Goal: Task Accomplishment & Management: Complete application form

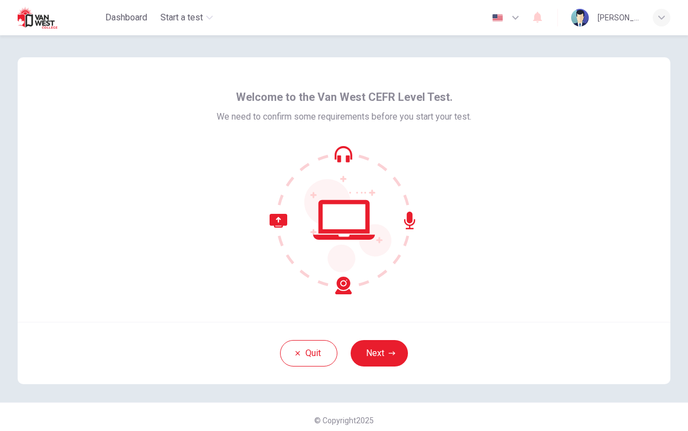
drag, startPoint x: 501, startPoint y: 98, endPoint x: 501, endPoint y: 312, distance: 214.3
click at [501, 312] on div "Welcome to the Van West CEFR Level Test. We need to confirm some requirements b…" at bounding box center [344, 189] width 652 height 264
click at [387, 356] on button "Next" at bounding box center [378, 353] width 57 height 26
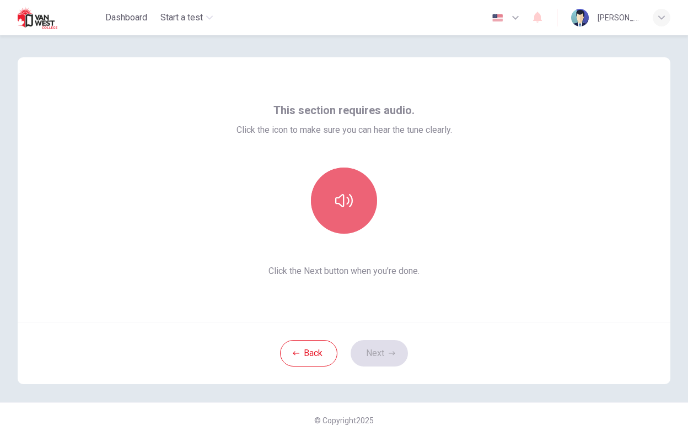
click at [350, 208] on icon "button" at bounding box center [344, 201] width 18 height 18
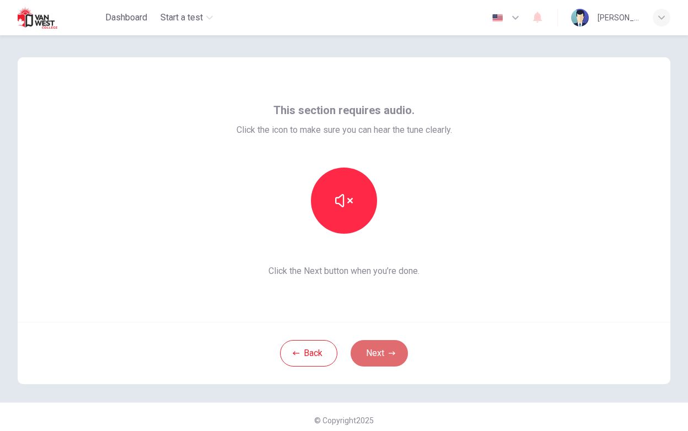
click at [369, 360] on button "Next" at bounding box center [378, 353] width 57 height 26
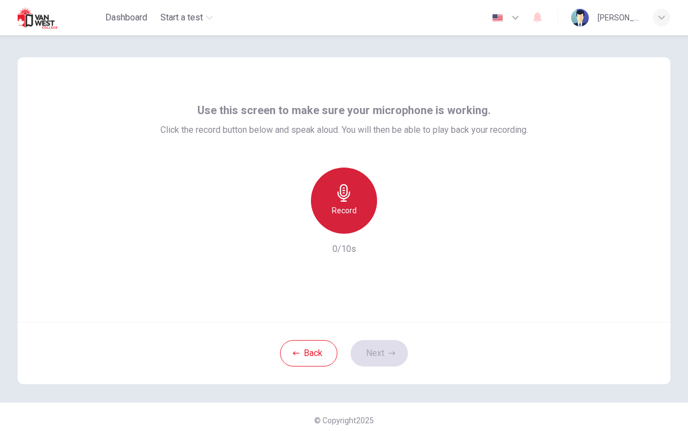
click at [338, 191] on icon "button" at bounding box center [343, 193] width 13 height 18
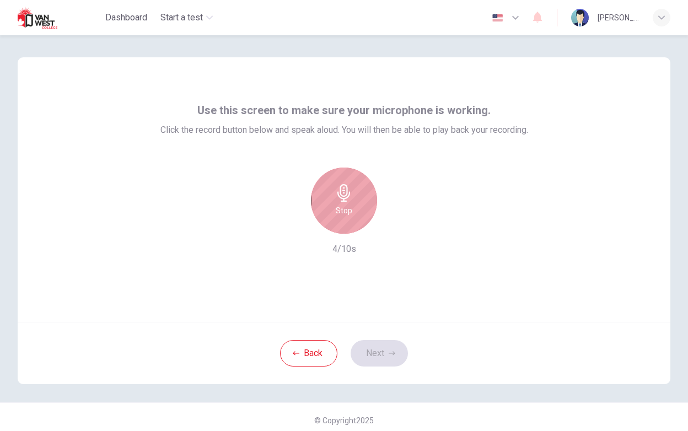
click at [338, 191] on icon "button" at bounding box center [343, 193] width 13 height 18
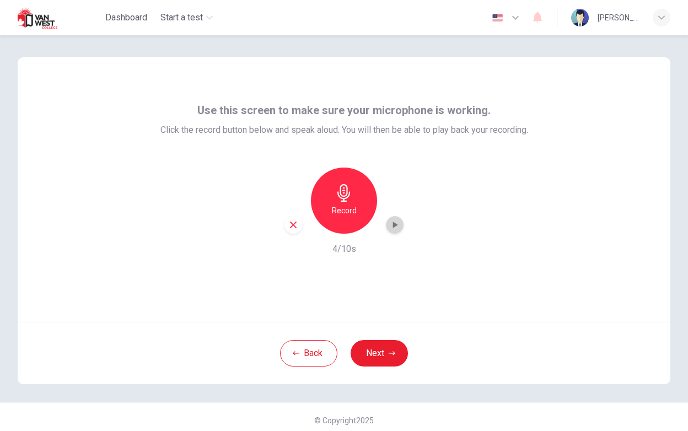
click at [393, 224] on icon "button" at bounding box center [395, 224] width 5 height 7
click at [382, 354] on button "Next" at bounding box center [378, 353] width 57 height 26
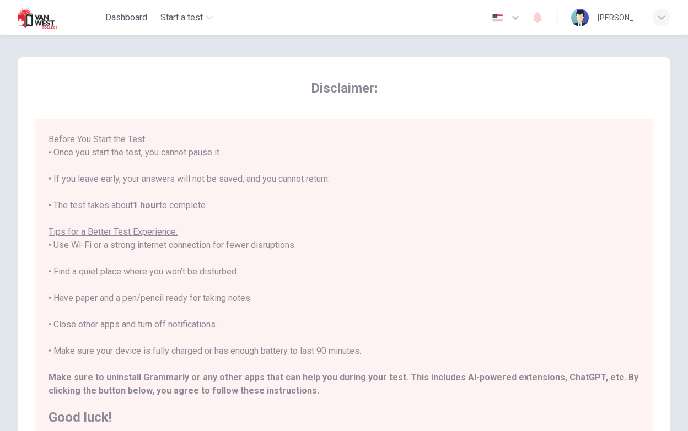
scroll to position [104, 0]
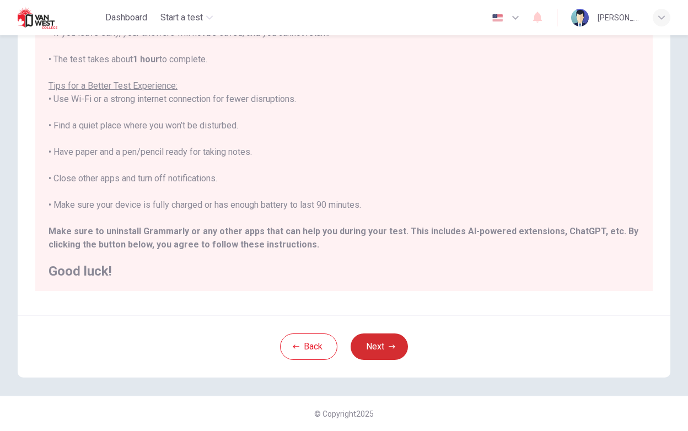
click at [374, 349] on button "Next" at bounding box center [378, 346] width 57 height 26
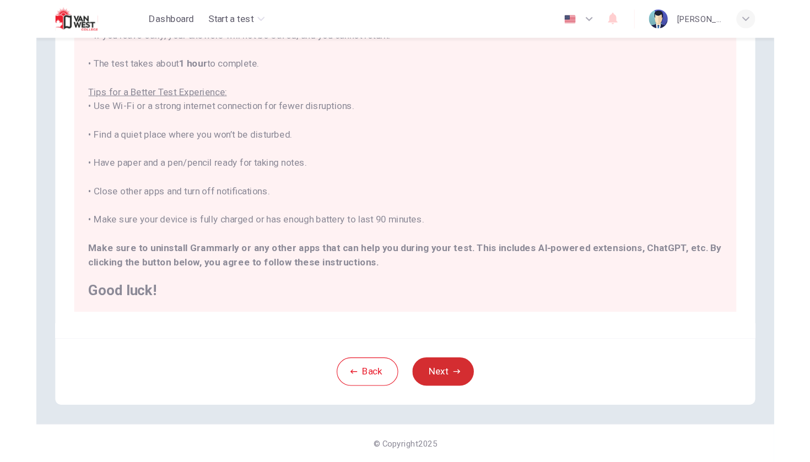
scroll to position [7, 0]
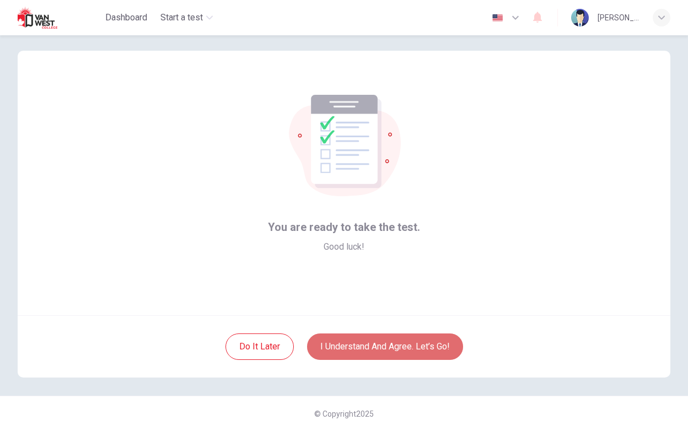
click at [374, 349] on button "I understand and agree. Let’s go!" at bounding box center [385, 346] width 156 height 26
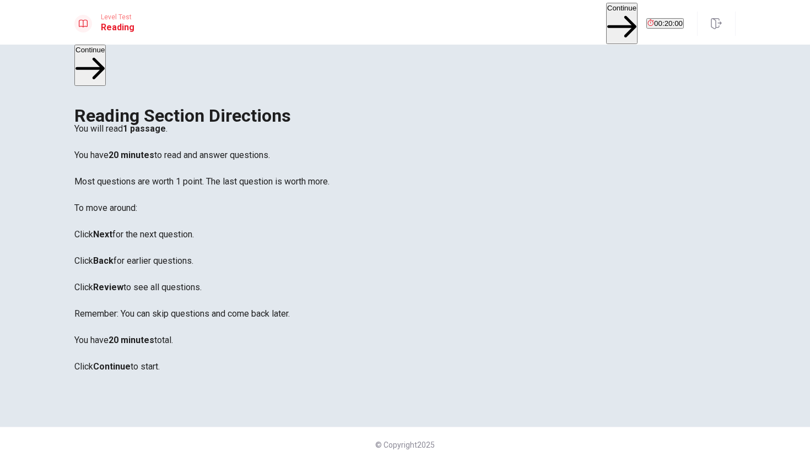
click at [606, 23] on button "Continue" at bounding box center [621, 23] width 31 height 41
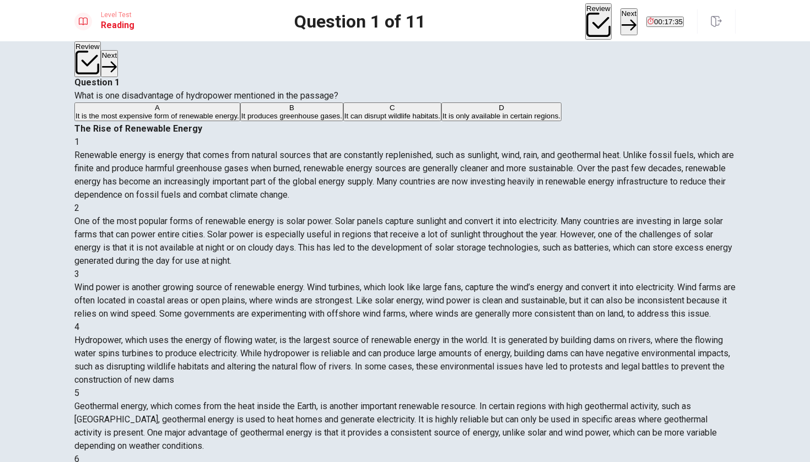
scroll to position [312, 0]
drag, startPoint x: 574, startPoint y: 146, endPoint x: 636, endPoint y: 148, distance: 61.7
click at [636, 335] on span "Hydropower, which uses the energy of flowing water, is the largest source of re…" at bounding box center [402, 360] width 656 height 50
click at [344, 120] on span "It can disrupt wildlife habitats." at bounding box center [392, 116] width 96 height 8
click at [620, 21] on button "Next" at bounding box center [628, 21] width 17 height 27
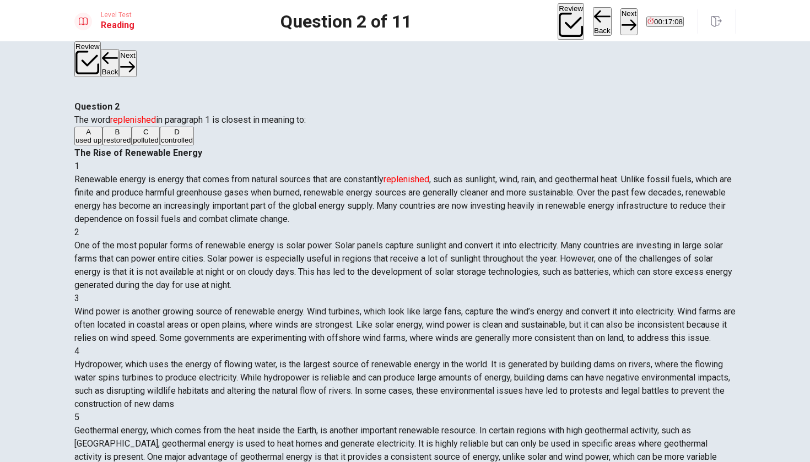
scroll to position [0, 0]
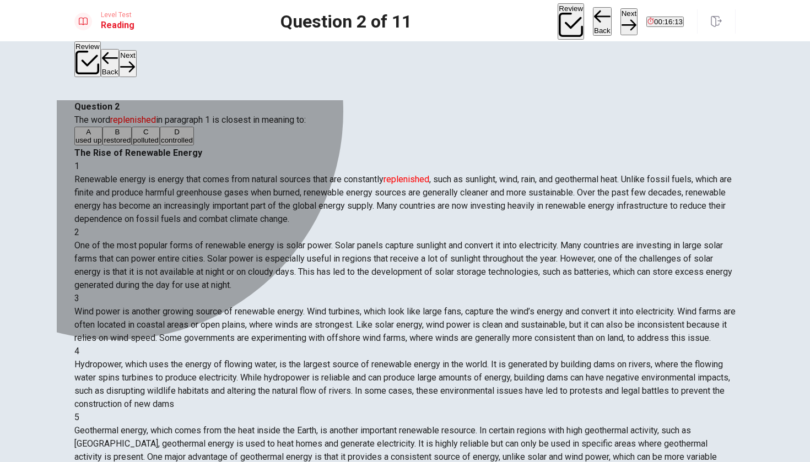
click at [131, 144] on span "restored" at bounding box center [117, 140] width 27 height 8
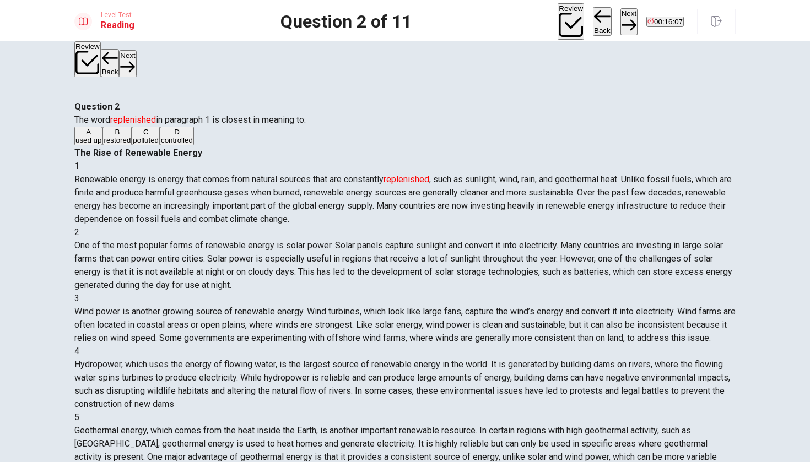
click at [620, 12] on button "Next" at bounding box center [628, 21] width 17 height 27
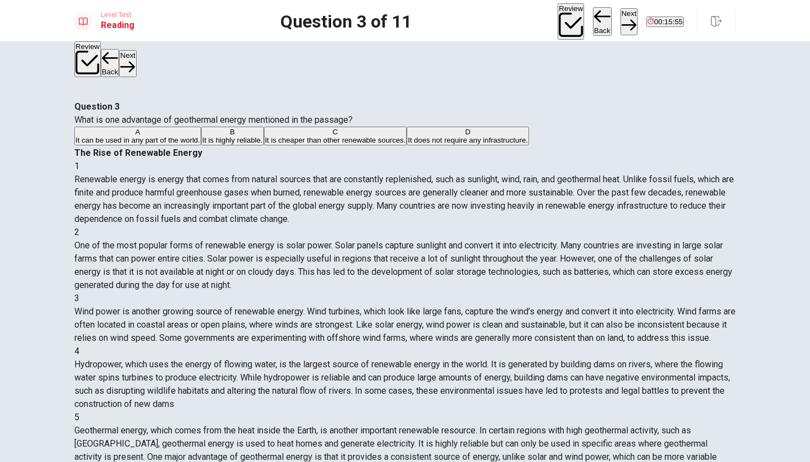
scroll to position [358, 0]
drag, startPoint x: 468, startPoint y: 190, endPoint x: 512, endPoint y: 196, distance: 43.9
click at [512, 411] on div "5 Geothermal energy, which comes from the heat inside the Earth, is another imp…" at bounding box center [404, 444] width 661 height 66
drag, startPoint x: 486, startPoint y: 206, endPoint x: 500, endPoint y: 208, distance: 13.5
click at [500, 411] on div "5 Geothermal energy, which comes from the heat inside the Earth, is another imp…" at bounding box center [404, 444] width 661 height 66
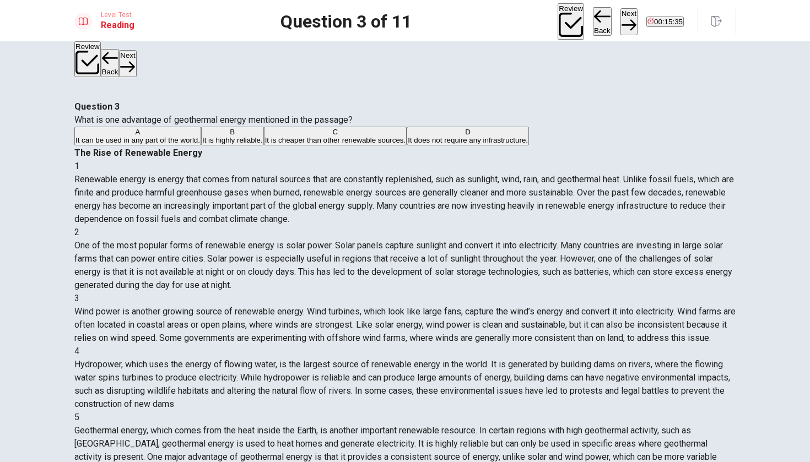
drag, startPoint x: 590, startPoint y: 208, endPoint x: 619, endPoint y: 209, distance: 29.2
click at [619, 411] on div "5 Geothermal energy, which comes from the heat inside the Earth, is another imp…" at bounding box center [404, 444] width 661 height 66
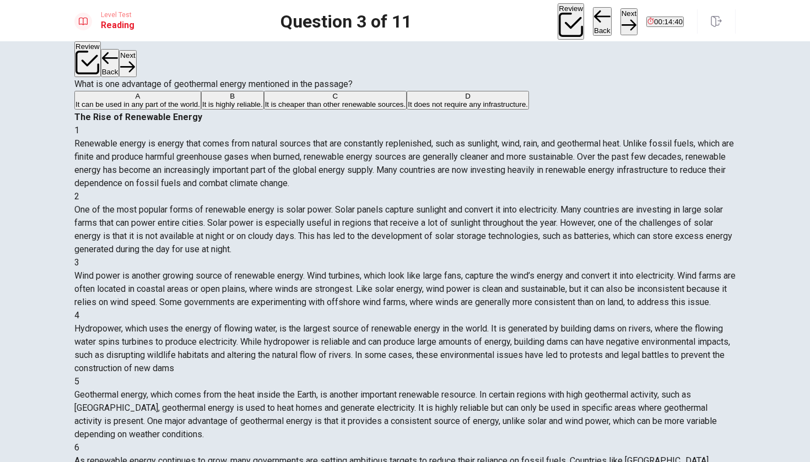
scroll to position [35, 0]
drag, startPoint x: 634, startPoint y: 206, endPoint x: 645, endPoint y: 212, distance: 12.6
click at [645, 376] on div "5 Geothermal energy, which comes from the heat inside the Earth, is another imp…" at bounding box center [404, 409] width 661 height 66
drag, startPoint x: 610, startPoint y: 217, endPoint x: 622, endPoint y: 220, distance: 12.4
click at [622, 390] on span "Geothermal energy, which comes from the heat inside the Earth, is another impor…" at bounding box center [395, 415] width 642 height 50
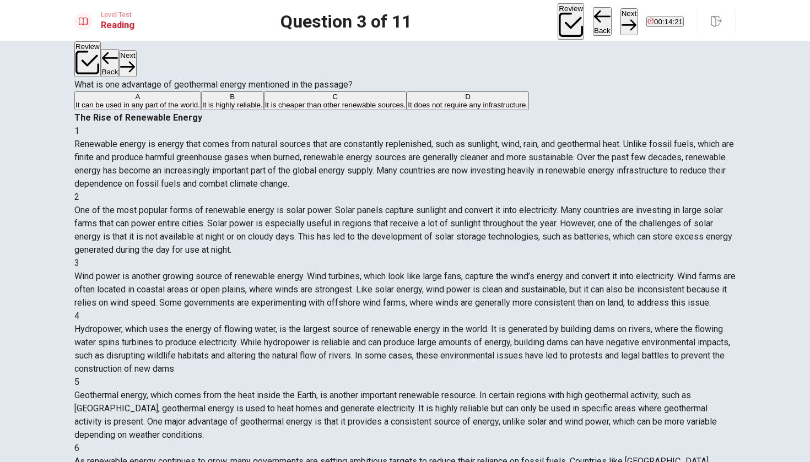
click at [202, 109] on span "It is highly reliable." at bounding box center [232, 105] width 61 height 8
click at [621, 18] on icon "button" at bounding box center [628, 25] width 15 height 15
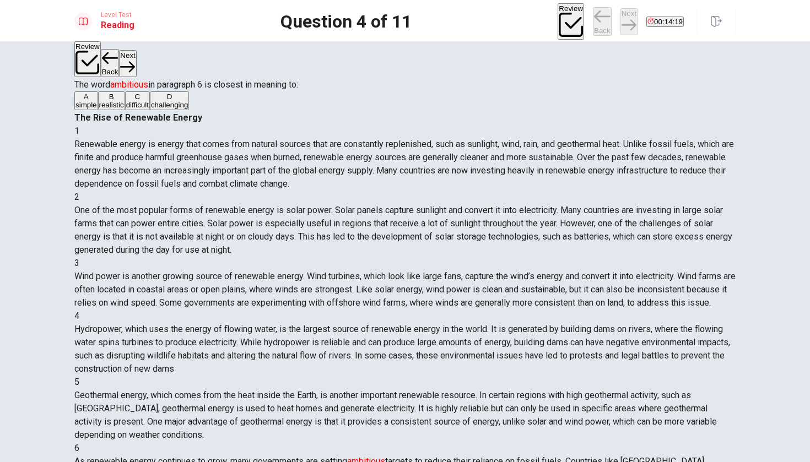
scroll to position [358, 0]
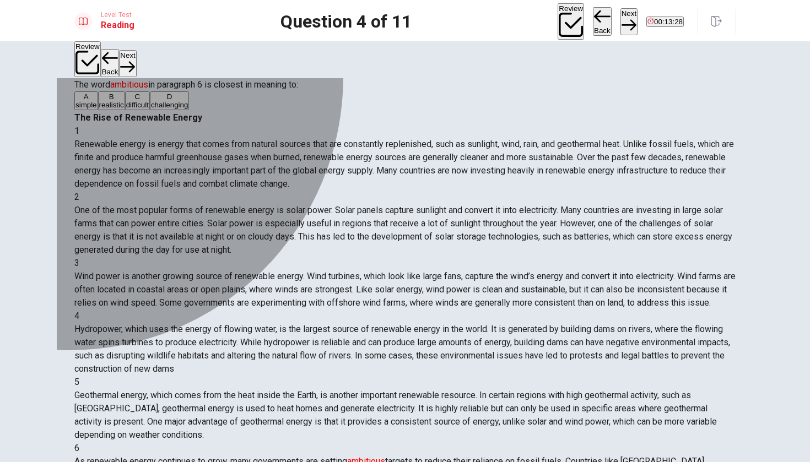
click at [108, 101] on div "B" at bounding box center [111, 97] width 25 height 8
click at [151, 101] on div "D" at bounding box center [169, 97] width 37 height 8
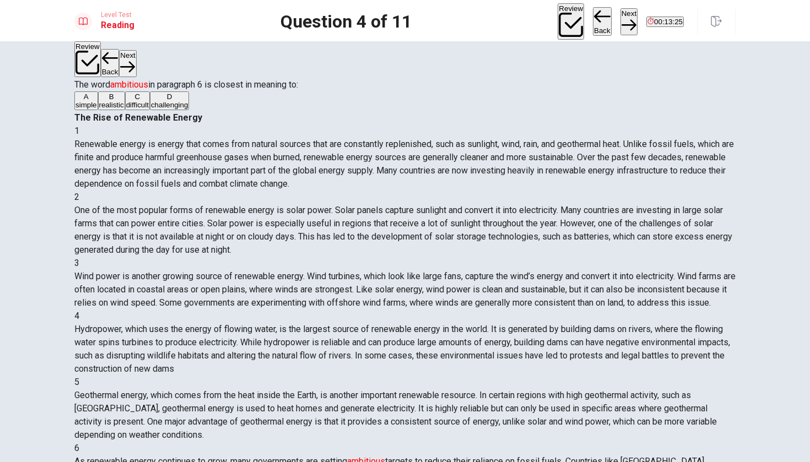
click at [105, 101] on div "B" at bounding box center [111, 97] width 25 height 8
click at [620, 27] on button "Next" at bounding box center [628, 21] width 17 height 27
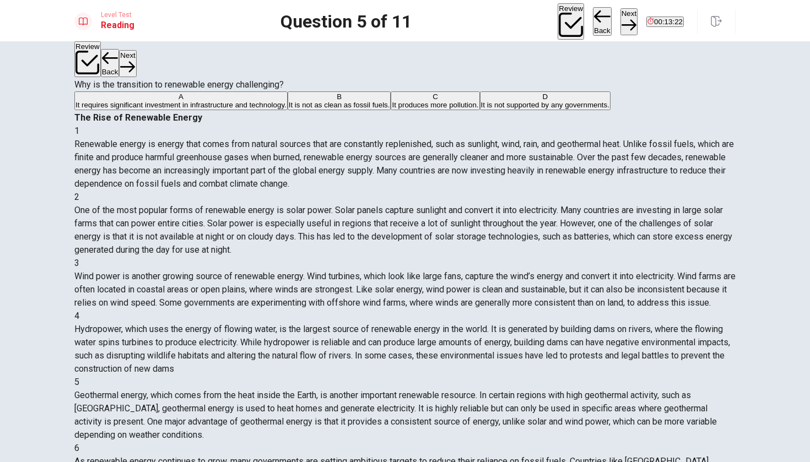
scroll to position [0, 0]
drag, startPoint x: 494, startPoint y: 275, endPoint x: 510, endPoint y: 283, distance: 17.5
click at [593, 17] on button "Back" at bounding box center [602, 21] width 19 height 29
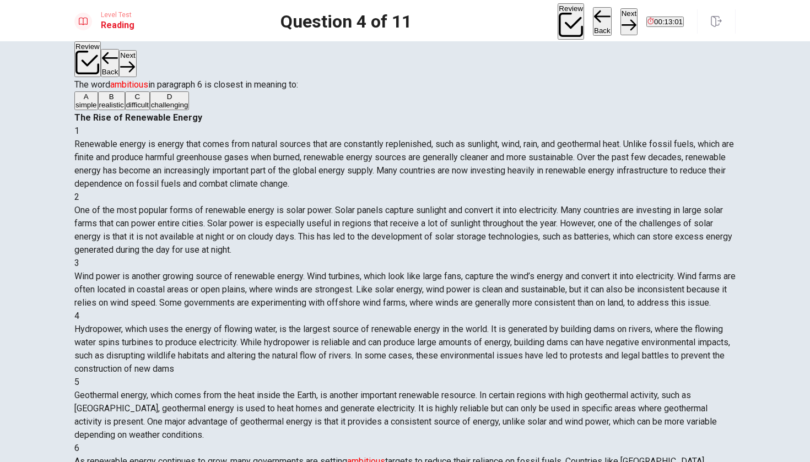
click at [189, 110] on button "D challenging" at bounding box center [169, 100] width 39 height 19
click at [620, 26] on button "Next" at bounding box center [628, 21] width 17 height 27
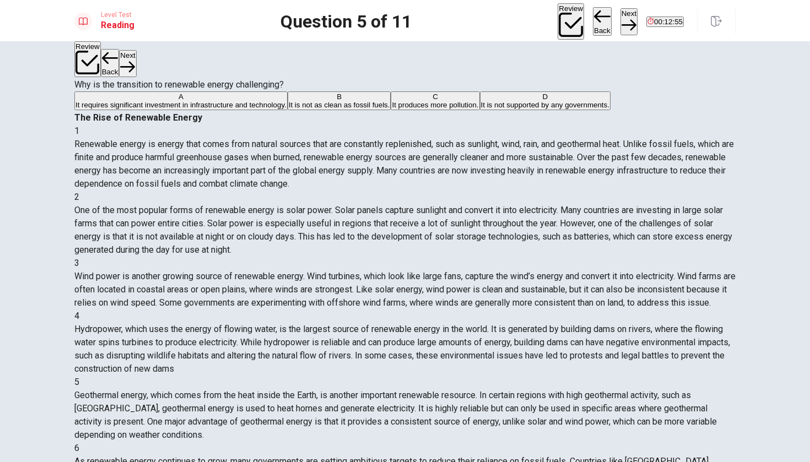
drag, startPoint x: 424, startPoint y: 285, endPoint x: 475, endPoint y: 293, distance: 52.4
drag, startPoint x: 492, startPoint y: 299, endPoint x: 521, endPoint y: 315, distance: 32.8
drag, startPoint x: 471, startPoint y: 314, endPoint x: 495, endPoint y: 320, distance: 24.5
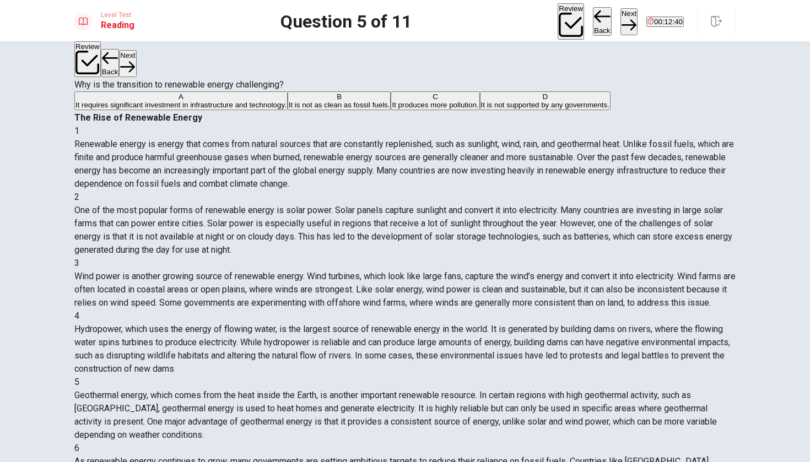
drag, startPoint x: 529, startPoint y: 355, endPoint x: 588, endPoint y: 364, distance: 59.6
drag, startPoint x: 561, startPoint y: 328, endPoint x: 585, endPoint y: 338, distance: 25.7
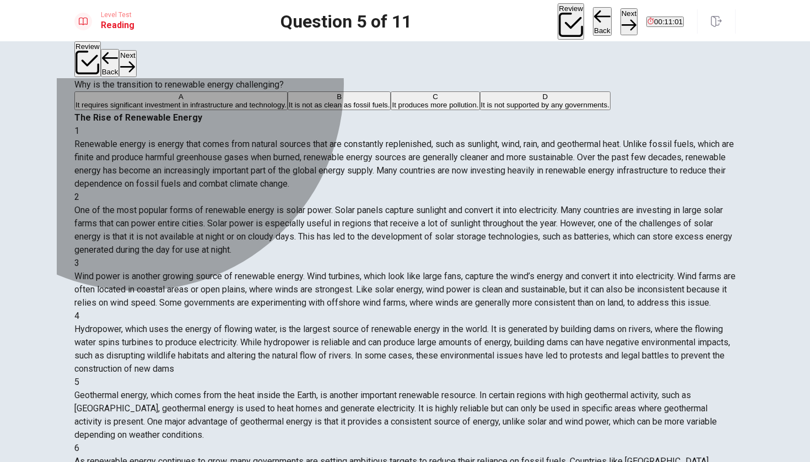
click at [176, 109] on span "It requires significant investment in infrastructure and technology." at bounding box center [180, 105] width 211 height 8
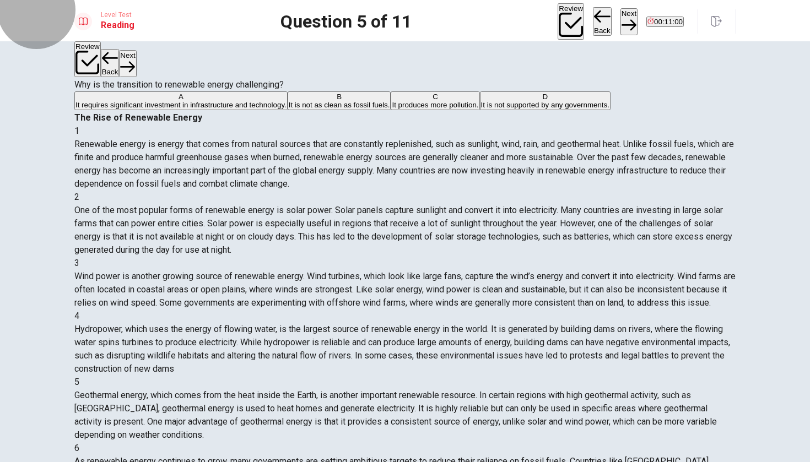
click at [621, 18] on icon "button" at bounding box center [628, 25] width 15 height 15
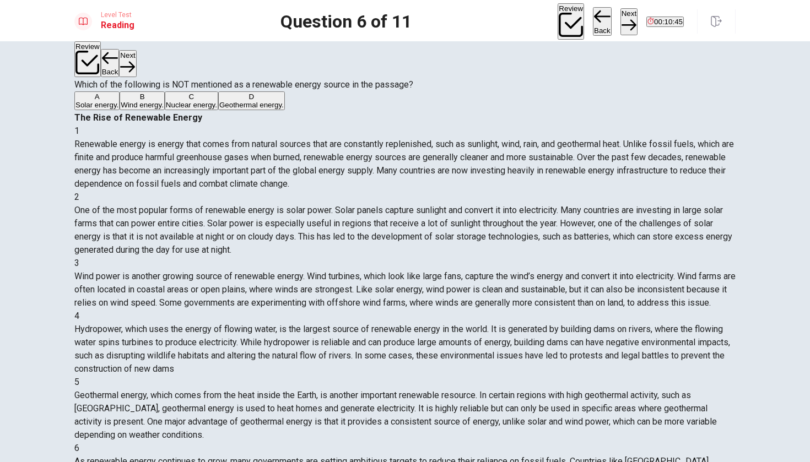
scroll to position [152, 0]
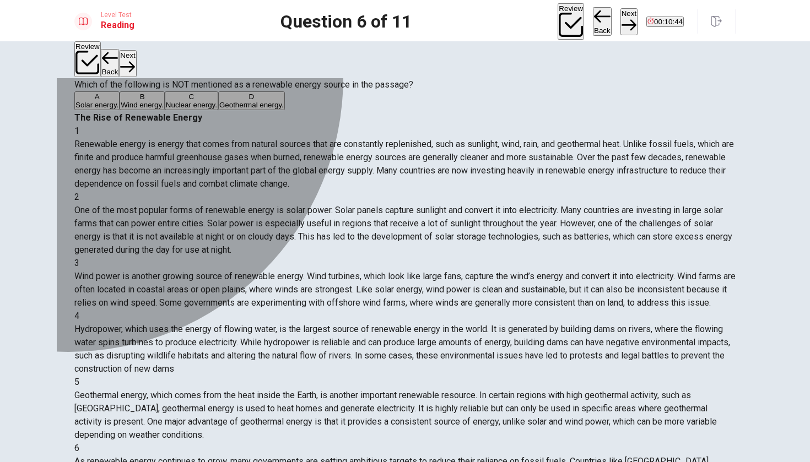
click at [166, 101] on div "C" at bounding box center [191, 97] width 51 height 8
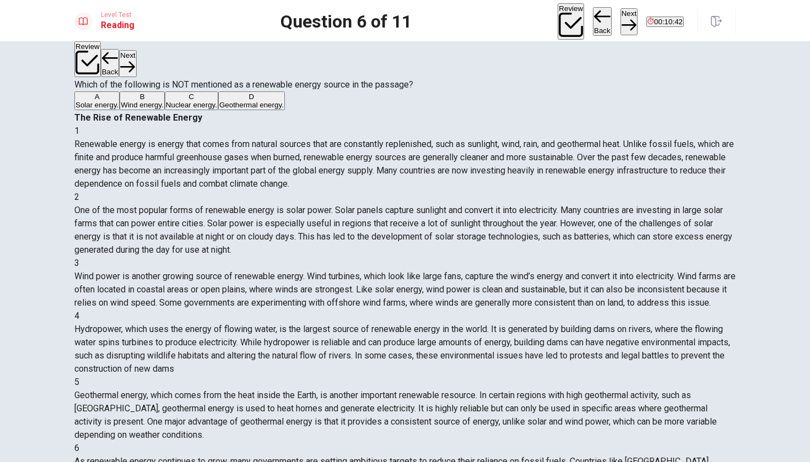
scroll to position [0, 0]
click at [620, 14] on button "Next" at bounding box center [628, 21] width 17 height 27
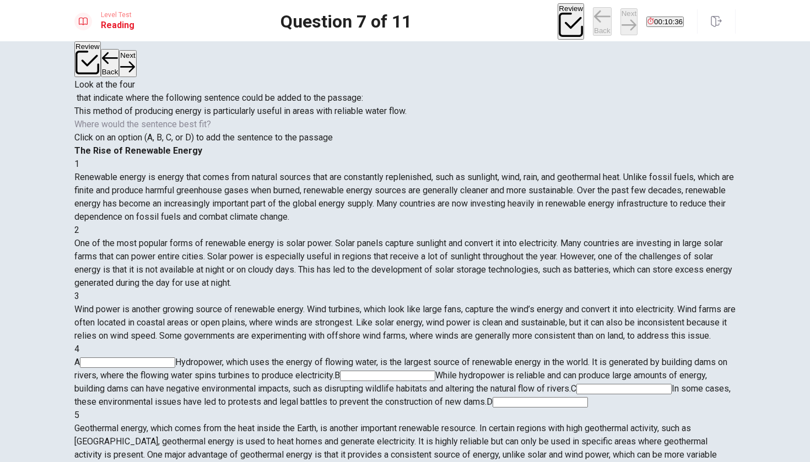
scroll to position [234, 0]
click at [435, 371] on input at bounding box center [387, 376] width 95 height 10
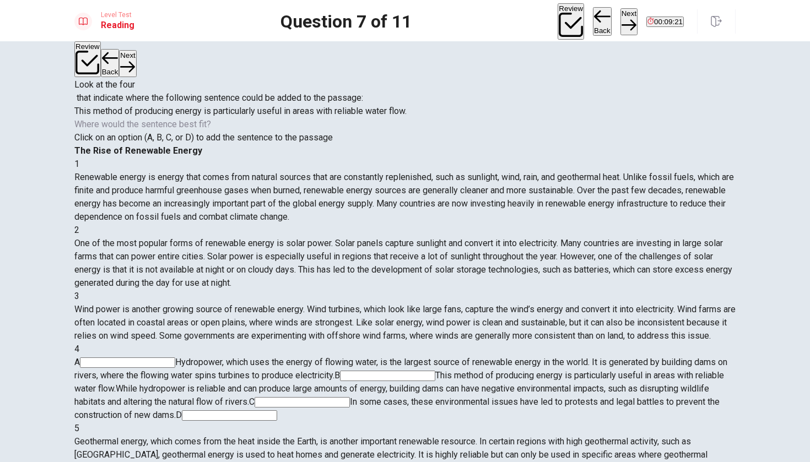
scroll to position [287, 0]
click at [620, 17] on button "Next" at bounding box center [628, 21] width 17 height 27
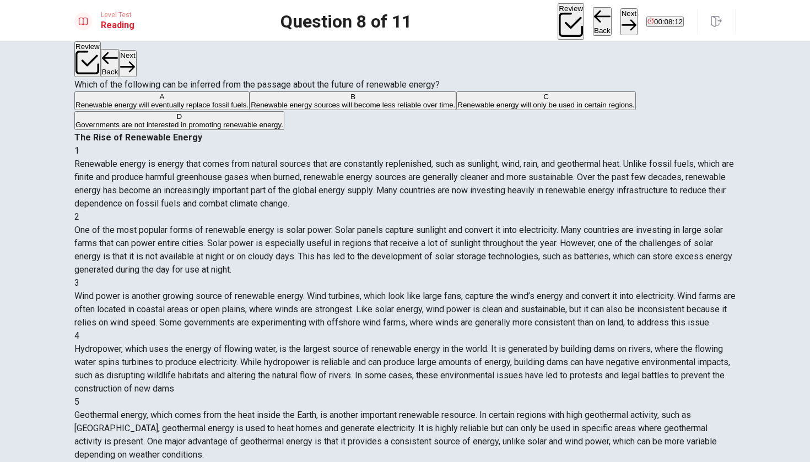
click at [108, 101] on div "A" at bounding box center [161, 97] width 173 height 8
click at [596, 7] on div "Review Back Next 00:08:01" at bounding box center [647, 21] width 178 height 36
click at [620, 23] on button "Next" at bounding box center [628, 21] width 17 height 27
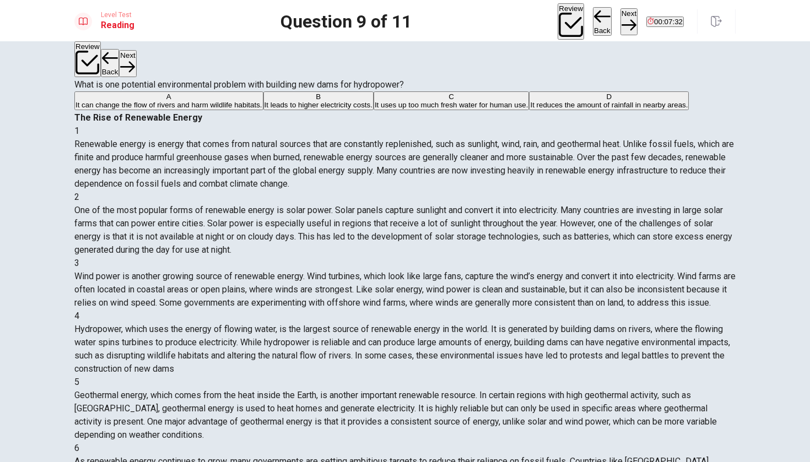
scroll to position [181, 0]
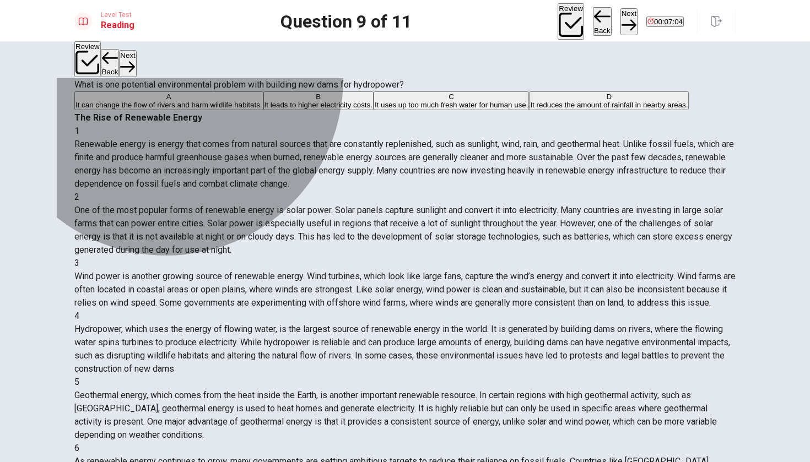
click at [205, 109] on span "It can change the flow of rivers and harm wildlife habitats." at bounding box center [168, 105] width 187 height 8
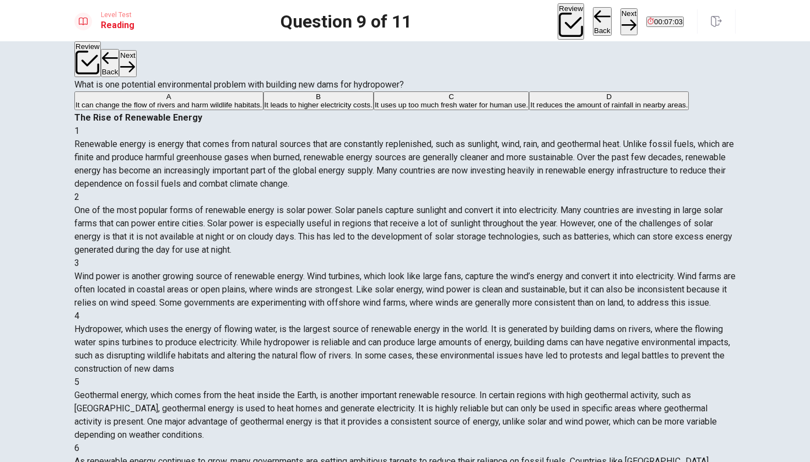
click at [620, 17] on button "Next" at bounding box center [628, 21] width 17 height 27
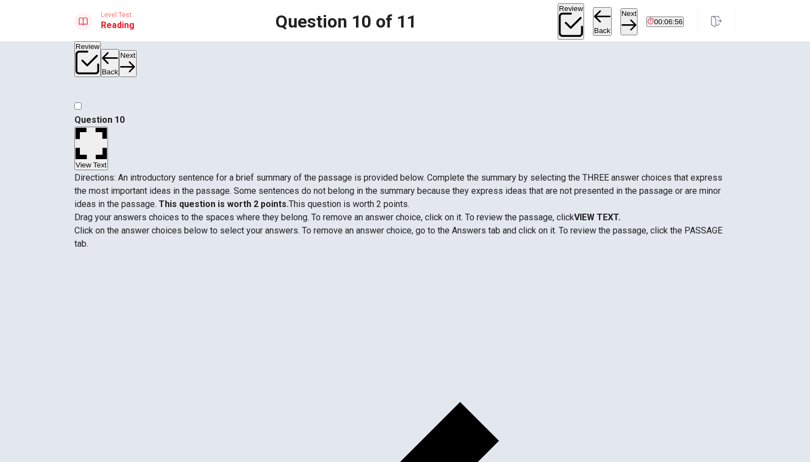
scroll to position [205, 0]
click at [108, 127] on button "View Text" at bounding box center [91, 149] width 34 height 44
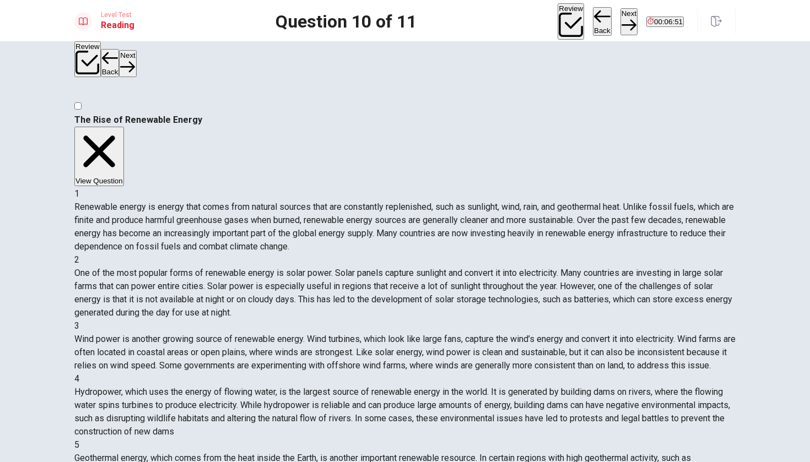
click at [124, 127] on button "View Question" at bounding box center [99, 157] width 50 height 60
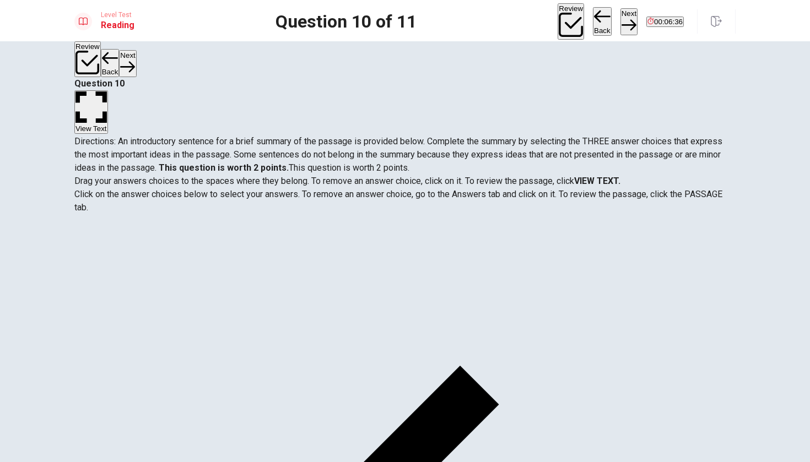
scroll to position [35, 0]
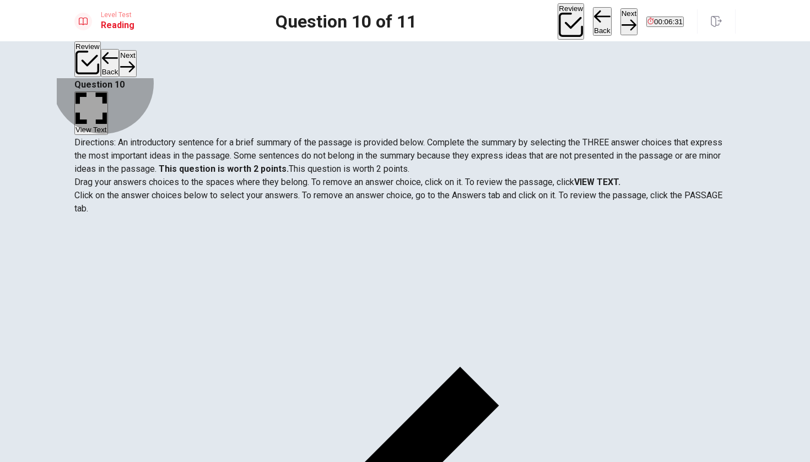
click at [108, 91] on button "View Text" at bounding box center [91, 113] width 34 height 44
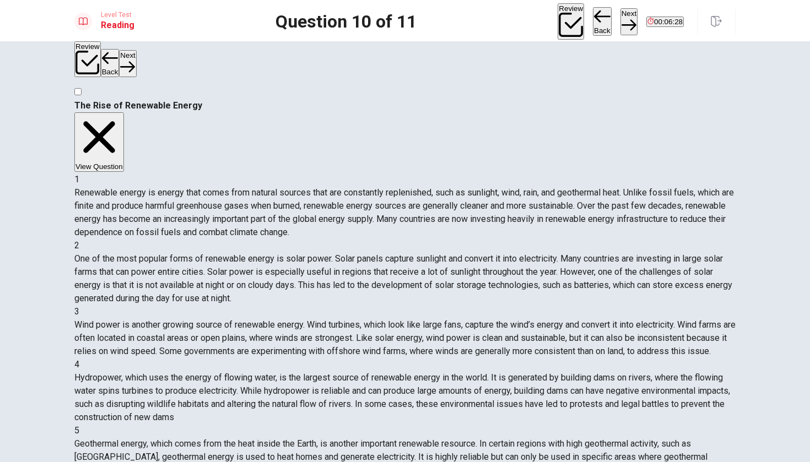
scroll to position [0, 0]
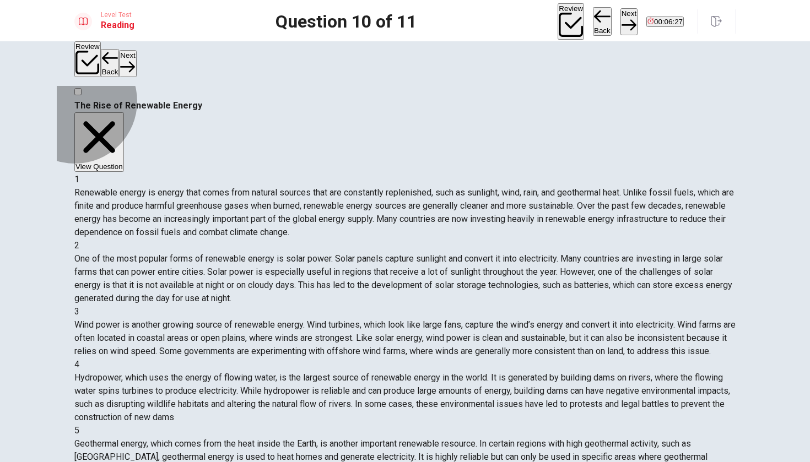
click at [124, 112] on button "View Question" at bounding box center [99, 142] width 50 height 60
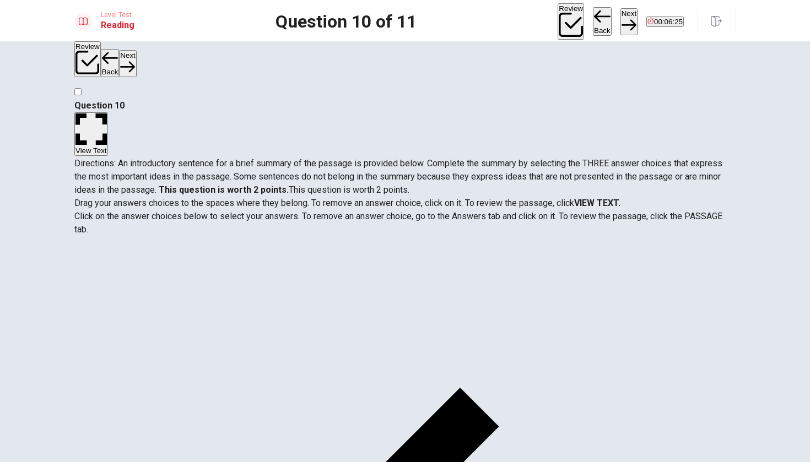
drag, startPoint x: 286, startPoint y: 137, endPoint x: 371, endPoint y: 135, distance: 84.3
click at [289, 185] on strong "This question is worth 2 points." at bounding box center [222, 190] width 132 height 10
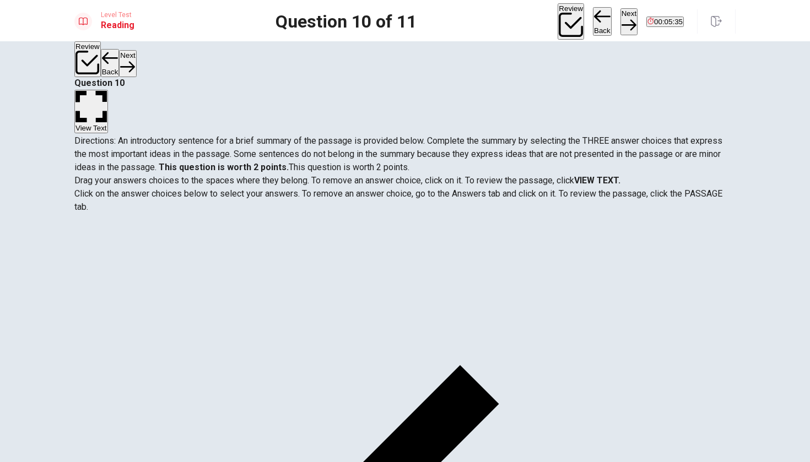
scroll to position [35, 0]
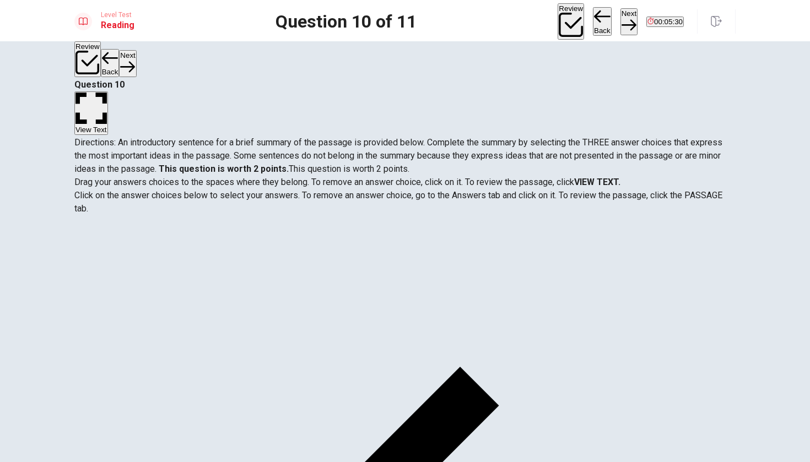
click at [108, 91] on button "View Text" at bounding box center [91, 113] width 34 height 44
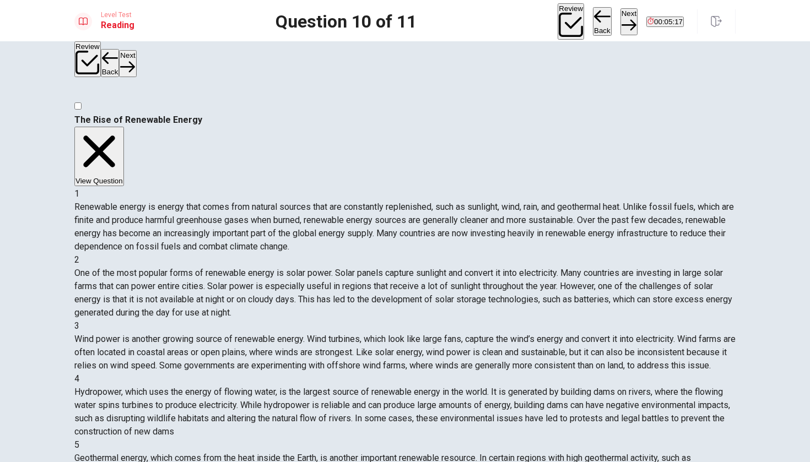
scroll to position [0, 0]
click at [98, 253] on div "2" at bounding box center [404, 259] width 661 height 13
click at [105, 253] on div "2" at bounding box center [404, 259] width 661 height 13
click at [100, 253] on div "2" at bounding box center [404, 259] width 661 height 13
click at [124, 127] on button "View Question" at bounding box center [99, 157] width 50 height 60
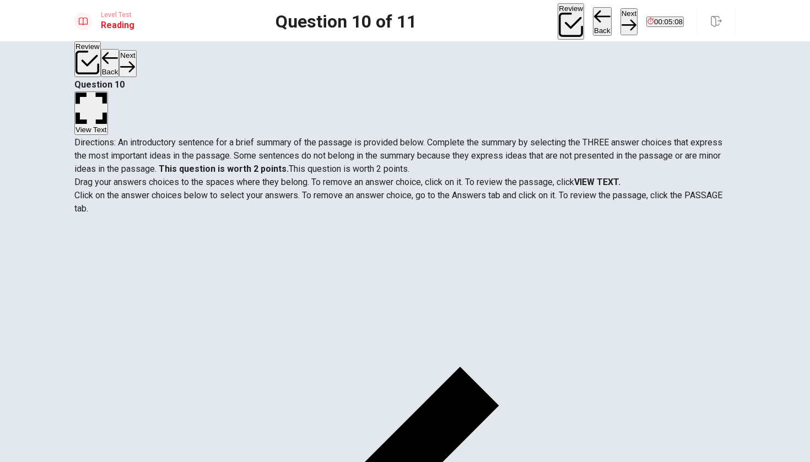
drag, startPoint x: 112, startPoint y: 246, endPoint x: 393, endPoint y: 245, distance: 281.0
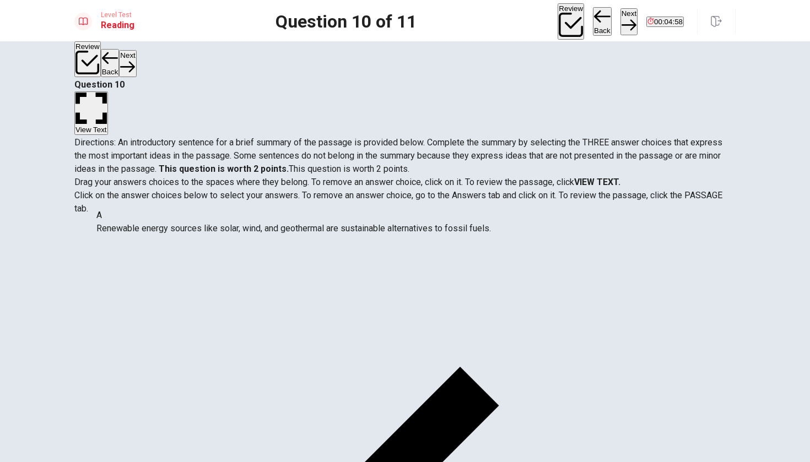
drag, startPoint x: 299, startPoint y: 235, endPoint x: 112, endPoint y: 223, distance: 187.2
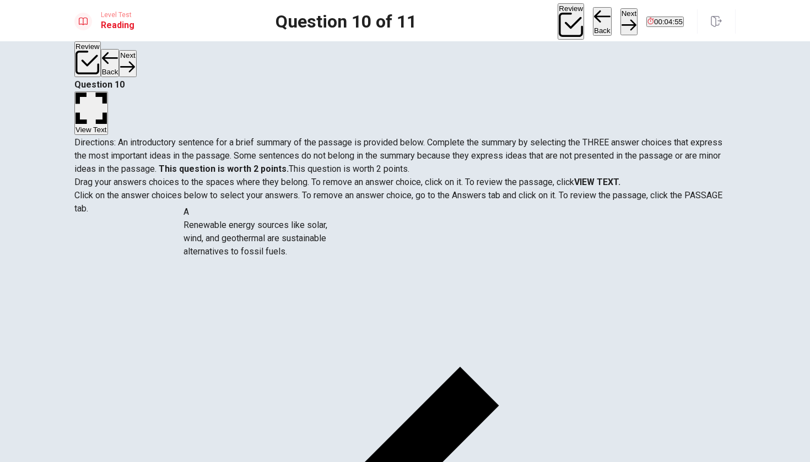
drag, startPoint x: 117, startPoint y: 249, endPoint x: 384, endPoint y: 239, distance: 266.8
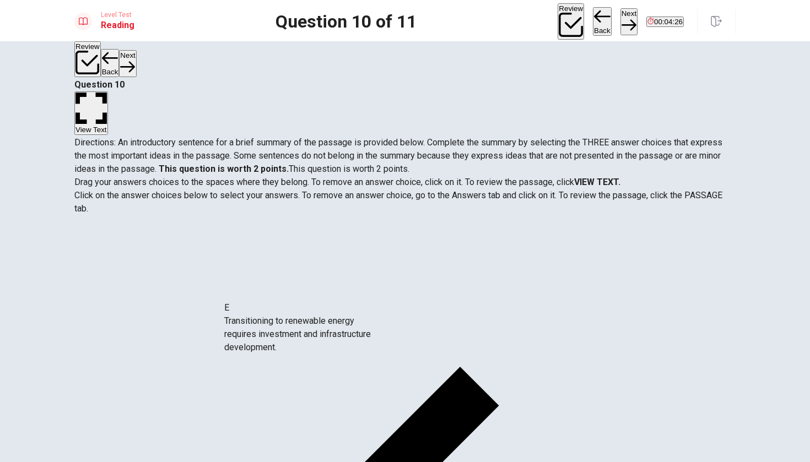
scroll to position [61, 0]
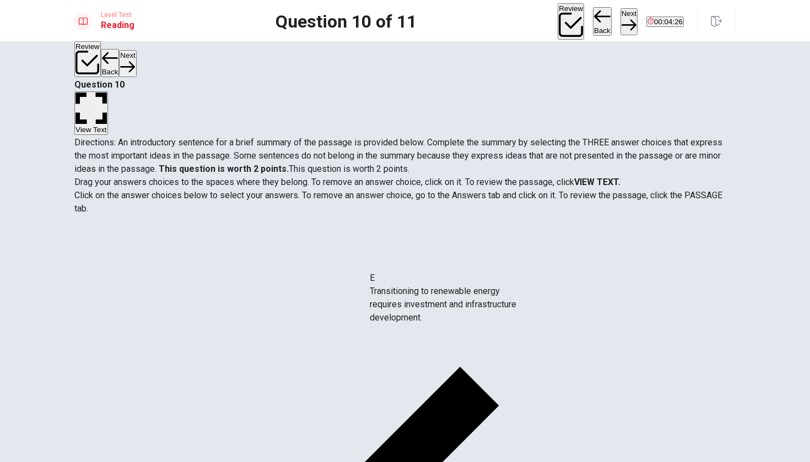
drag, startPoint x: 114, startPoint y: 359, endPoint x: 394, endPoint y: 305, distance: 285.1
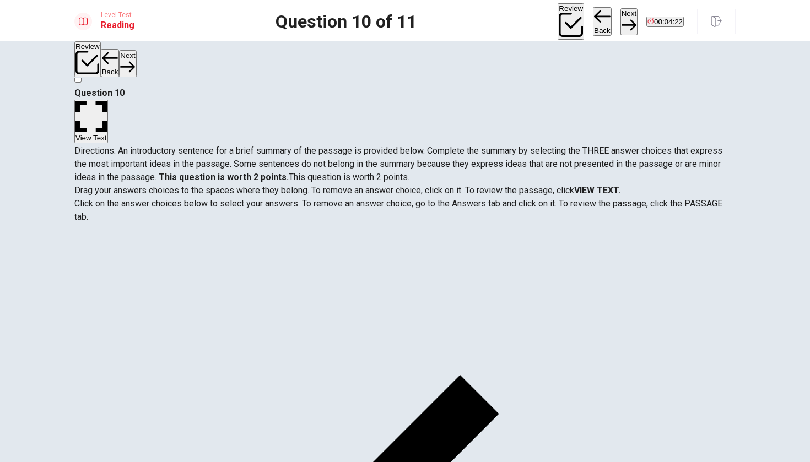
scroll to position [21, 0]
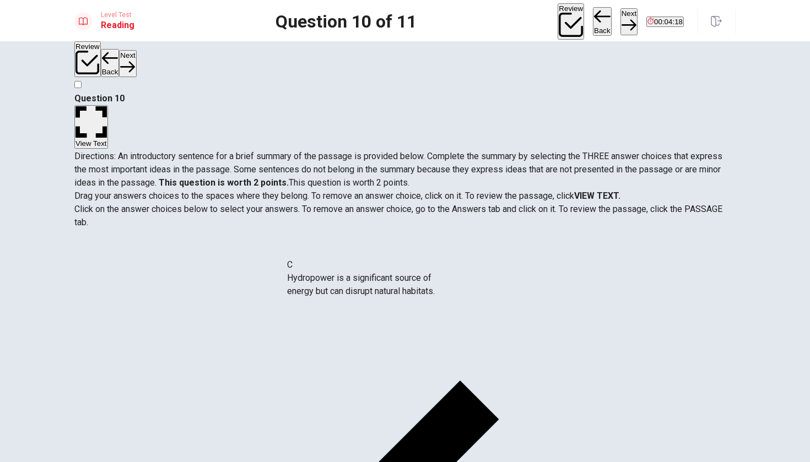
drag, startPoint x: 115, startPoint y: 310, endPoint x: 310, endPoint y: 290, distance: 196.5
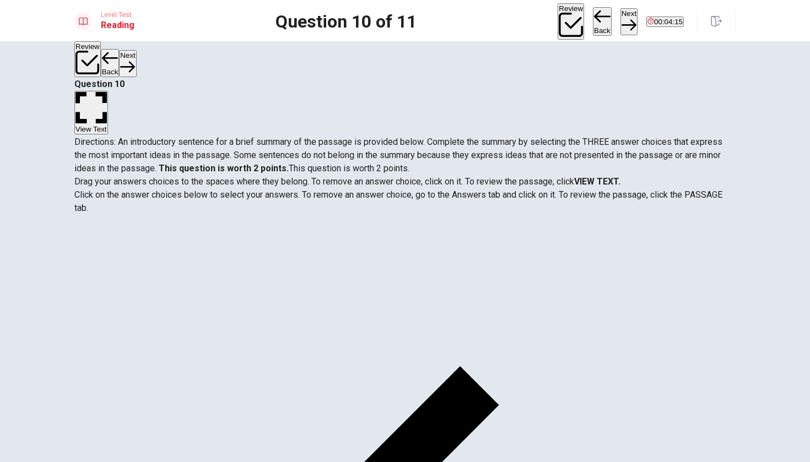
scroll to position [35, 0]
click at [620, 27] on button "Next" at bounding box center [628, 21] width 17 height 27
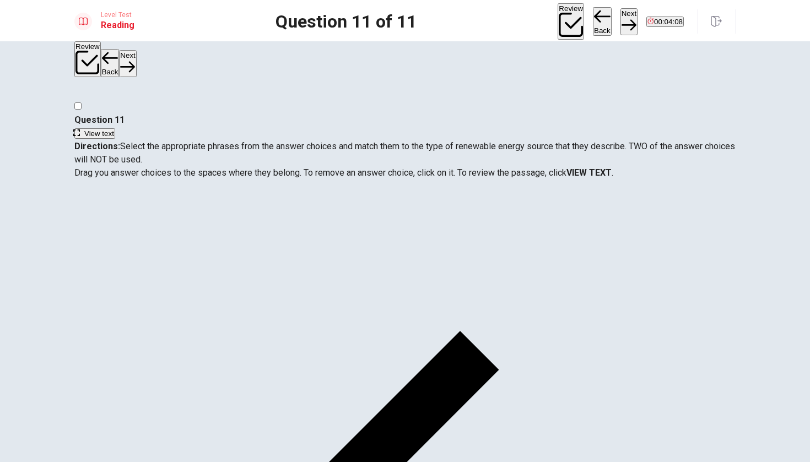
scroll to position [0, 0]
drag, startPoint x: 123, startPoint y: 256, endPoint x: 349, endPoint y: 258, distance: 225.9
drag, startPoint x: 171, startPoint y: 251, endPoint x: 371, endPoint y: 326, distance: 213.6
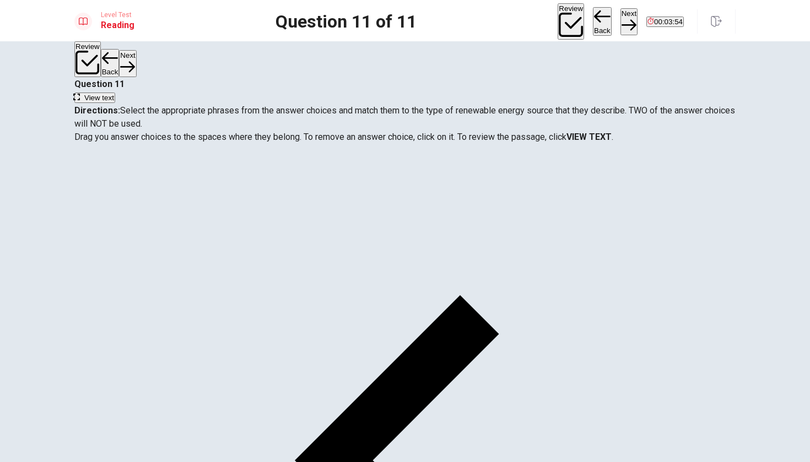
scroll to position [35, 0]
drag, startPoint x: 203, startPoint y: 218, endPoint x: 629, endPoint y: 227, distance: 426.0
drag, startPoint x: 124, startPoint y: 209, endPoint x: 150, endPoint y: 193, distance: 30.9
drag, startPoint x: 137, startPoint y: 267, endPoint x: 574, endPoint y: 320, distance: 440.1
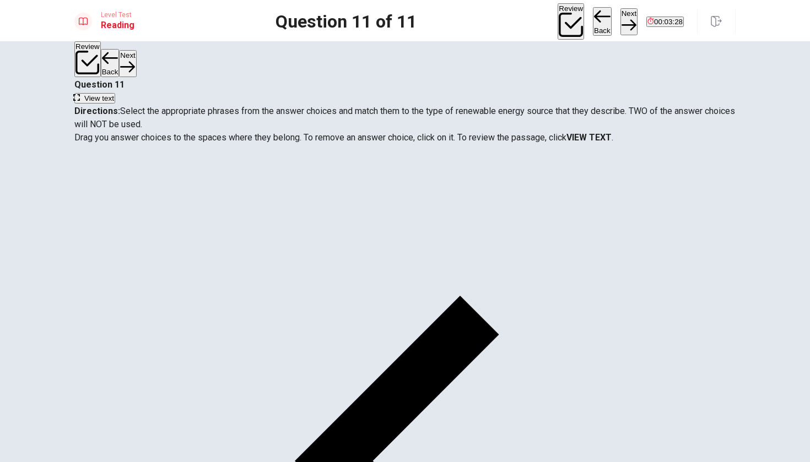
click at [620, 20] on button "Next" at bounding box center [628, 21] width 17 height 27
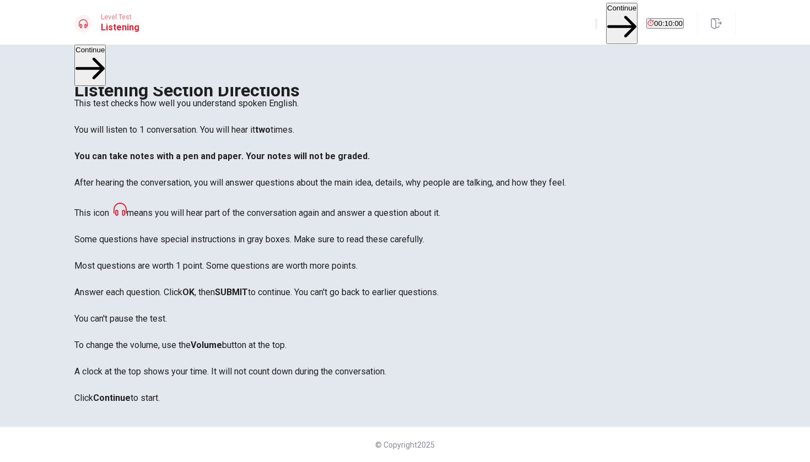
click at [595, 25] on button "button" at bounding box center [596, 24] width 2 height 10
click at [582, 32] on div "Level Test Listening Continue 00:10:00" at bounding box center [405, 22] width 810 height 45
click at [606, 19] on button "Continue" at bounding box center [621, 23] width 31 height 41
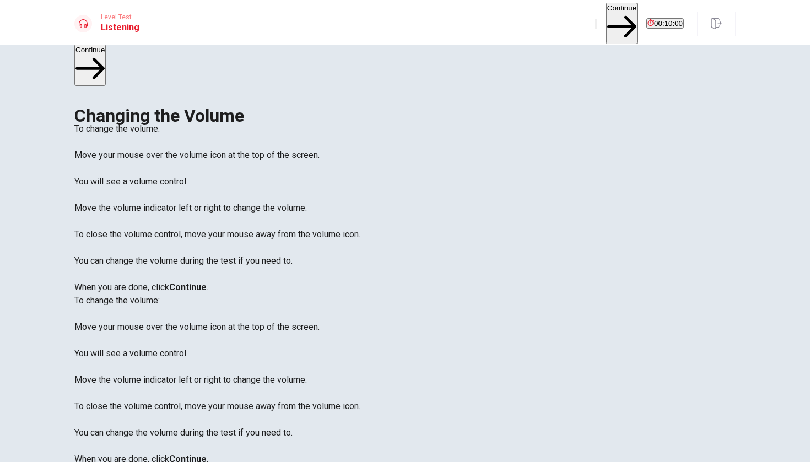
click at [606, 24] on button "Continue" at bounding box center [621, 23] width 31 height 41
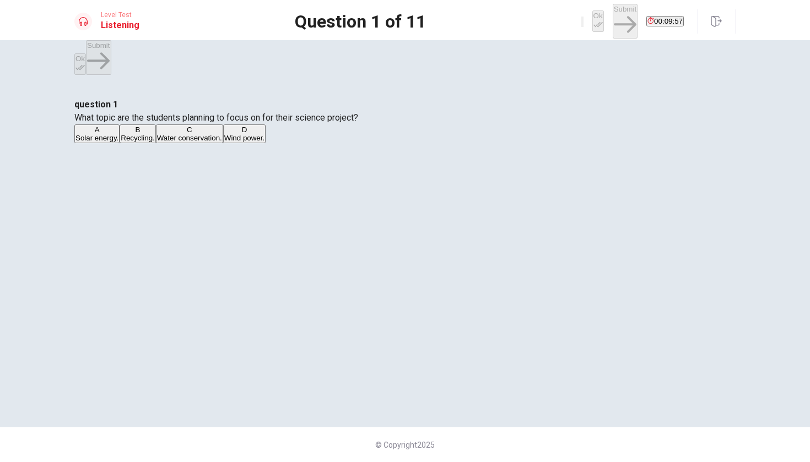
scroll to position [33, 0]
click at [256, 134] on div "D" at bounding box center [244, 130] width 40 height 8
click at [593, 20] on icon "button" at bounding box center [597, 24] width 9 height 9
click at [613, 23] on button "Submit" at bounding box center [625, 21] width 25 height 35
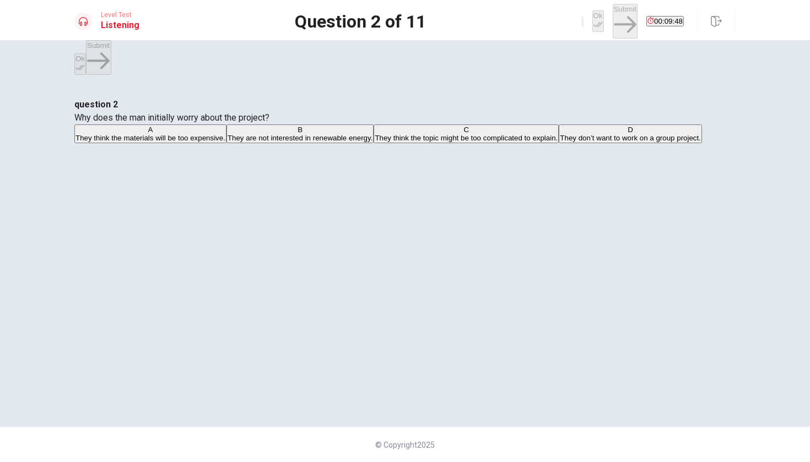
scroll to position [2, 0]
click at [375, 134] on div "C" at bounding box center [466, 130] width 183 height 8
click at [592, 24] on button "Ok" at bounding box center [598, 20] width 12 height 21
click at [613, 24] on button "Submit" at bounding box center [625, 21] width 25 height 35
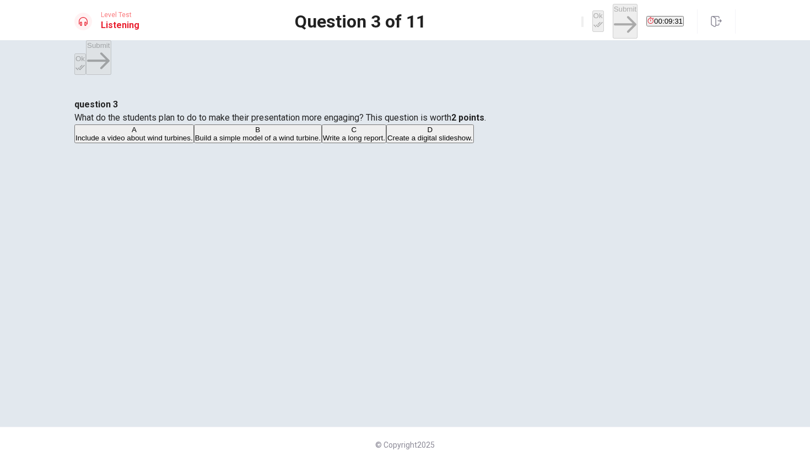
scroll to position [26, 0]
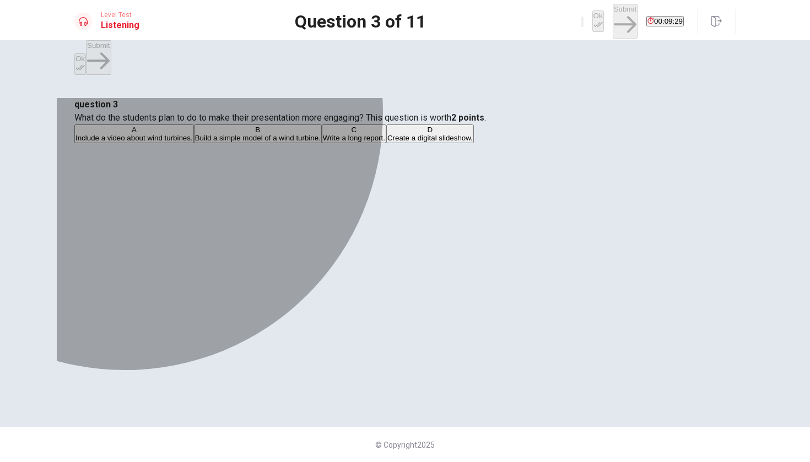
click at [310, 142] on span "Build a simple model of a wind turbine." at bounding box center [258, 138] width 126 height 8
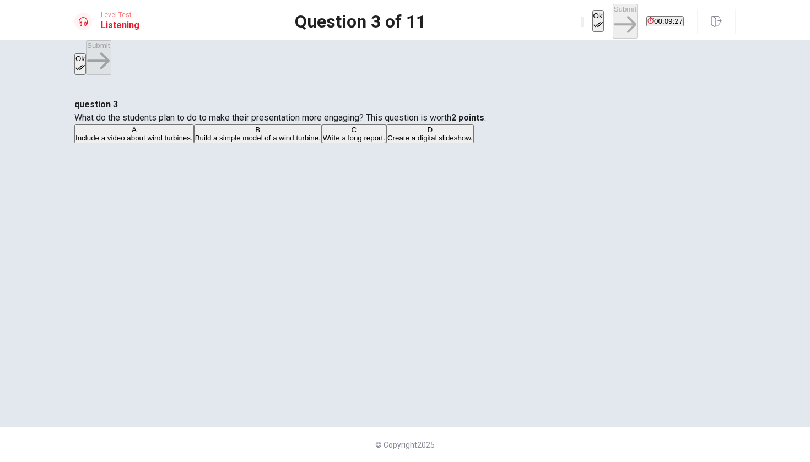
scroll to position [14, 0]
click at [323, 142] on span "Write a long report." at bounding box center [354, 138] width 62 height 8
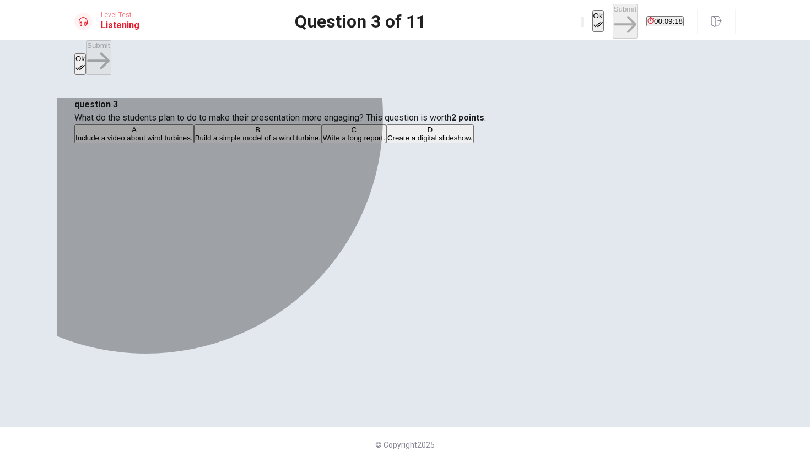
click at [321, 142] on span "Build a simple model of a wind turbine." at bounding box center [258, 138] width 126 height 8
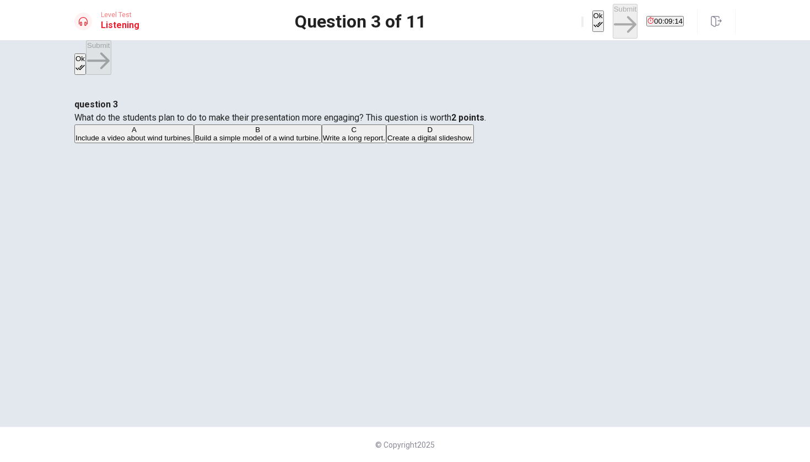
scroll to position [0, 0]
click at [592, 24] on button "Ok" at bounding box center [598, 20] width 12 height 21
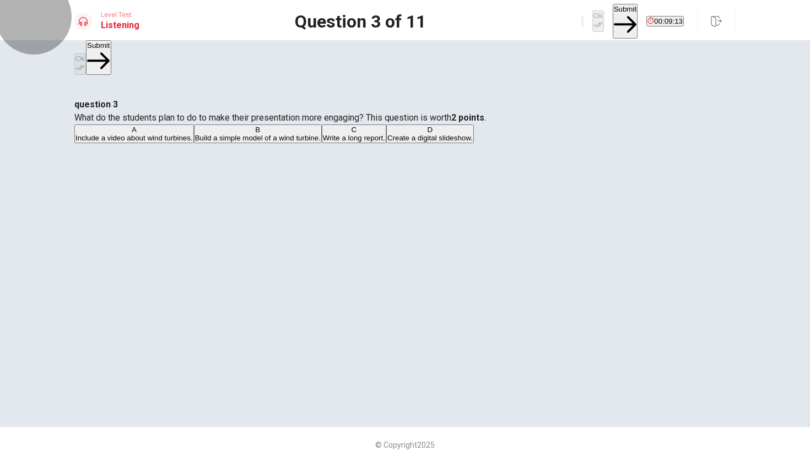
click at [613, 24] on button "Submit" at bounding box center [625, 21] width 25 height 35
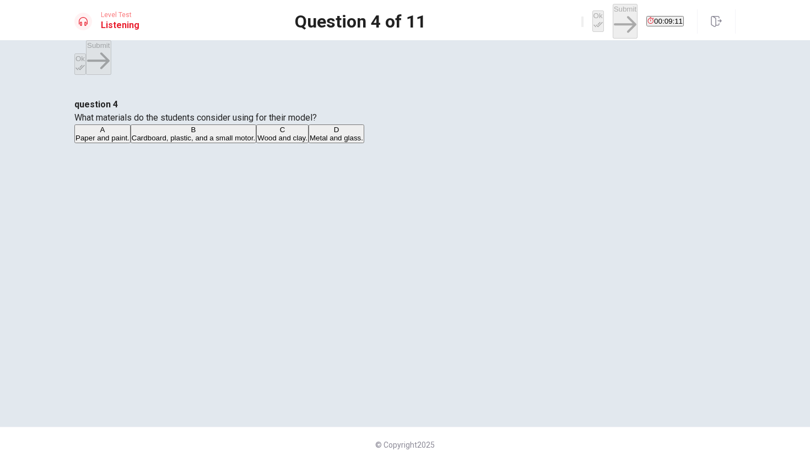
scroll to position [7, 0]
click at [255, 142] on span "Cardboard, plastic, and a small motor." at bounding box center [193, 138] width 123 height 8
click at [592, 19] on button "Ok" at bounding box center [598, 20] width 12 height 21
click at [613, 19] on button "Submit" at bounding box center [625, 21] width 25 height 35
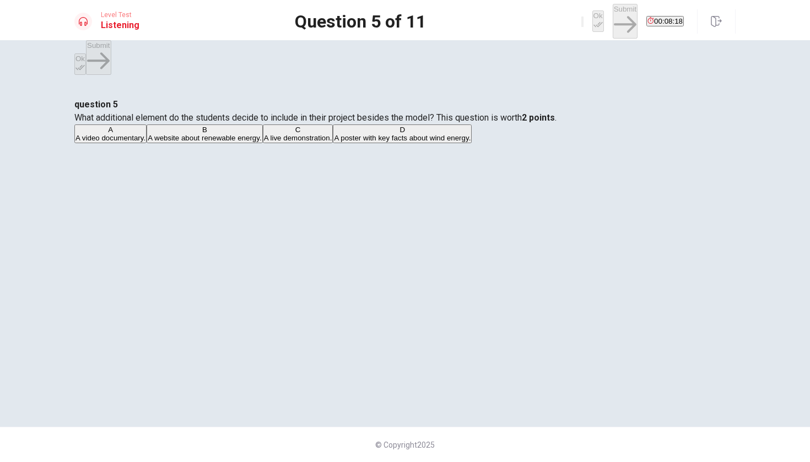
scroll to position [0, 0]
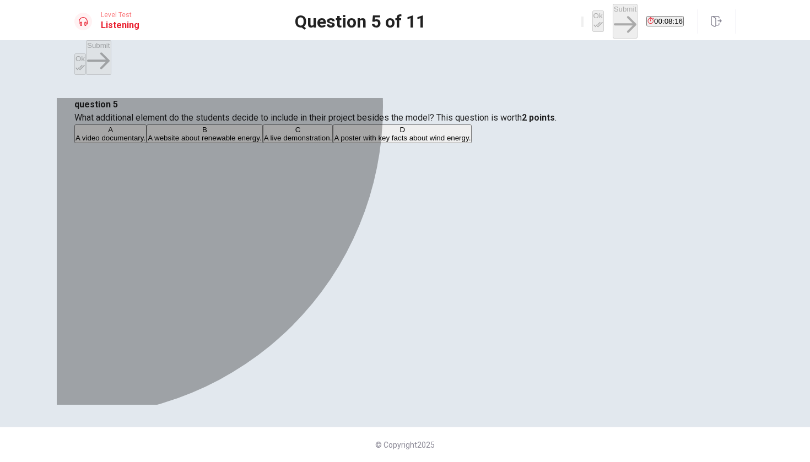
click at [334, 134] on div "D" at bounding box center [402, 130] width 137 height 8
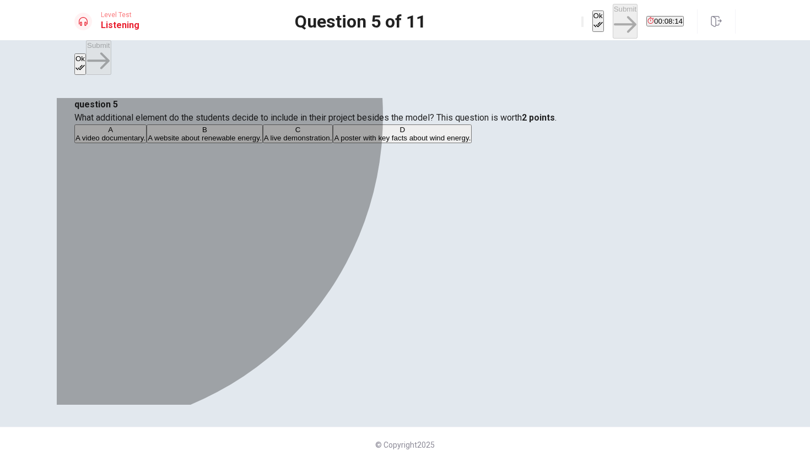
click at [264, 134] on div "C" at bounding box center [298, 130] width 68 height 8
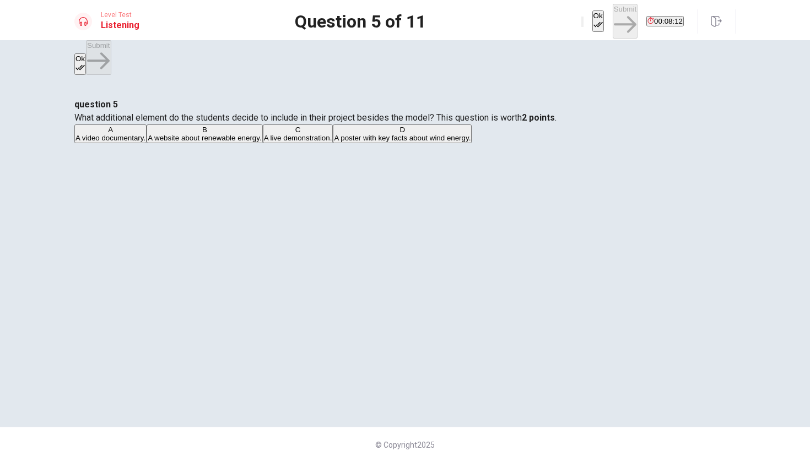
click at [145, 134] on div "A" at bounding box center [110, 130] width 70 height 8
click at [251, 134] on div "B" at bounding box center [204, 130] width 113 height 8
click at [264, 134] on div "C" at bounding box center [298, 130] width 68 height 8
click at [262, 143] on button "B A website about renewable energy." at bounding box center [205, 134] width 116 height 19
click at [334, 142] on span "A poster with key facts about wind energy." at bounding box center [402, 138] width 137 height 8
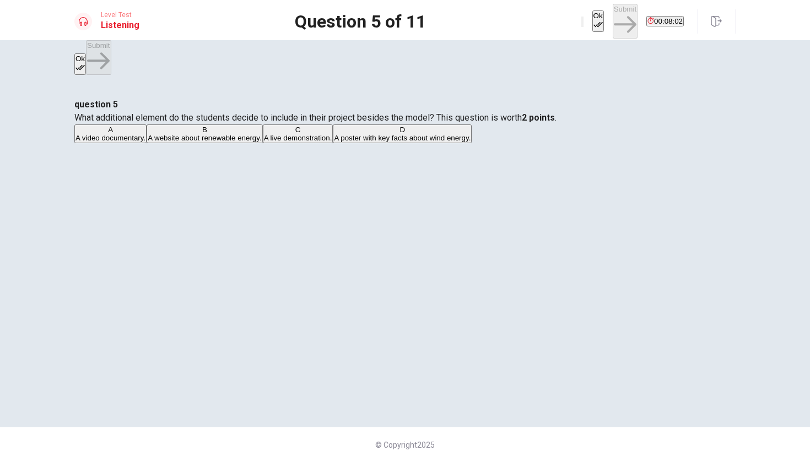
click at [593, 20] on icon "button" at bounding box center [597, 24] width 9 height 9
click at [582, 31] on div "Level Test Listening Question 5 of 11 Ok Submit 00:08:01" at bounding box center [405, 20] width 810 height 40
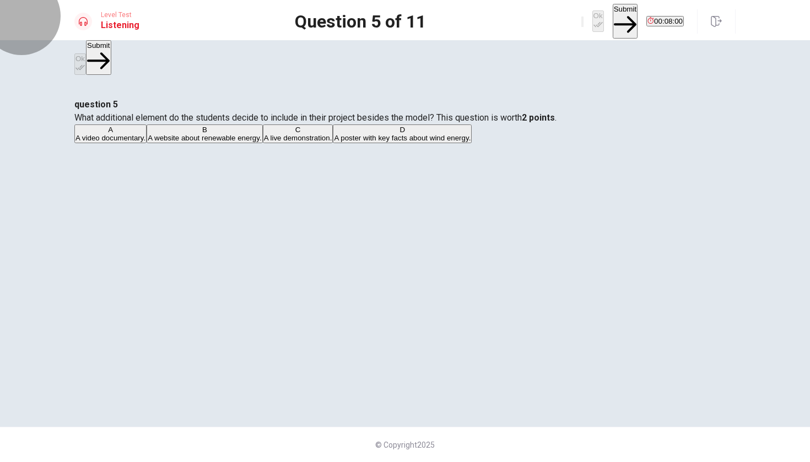
click at [613, 24] on button "Submit" at bounding box center [625, 21] width 25 height 35
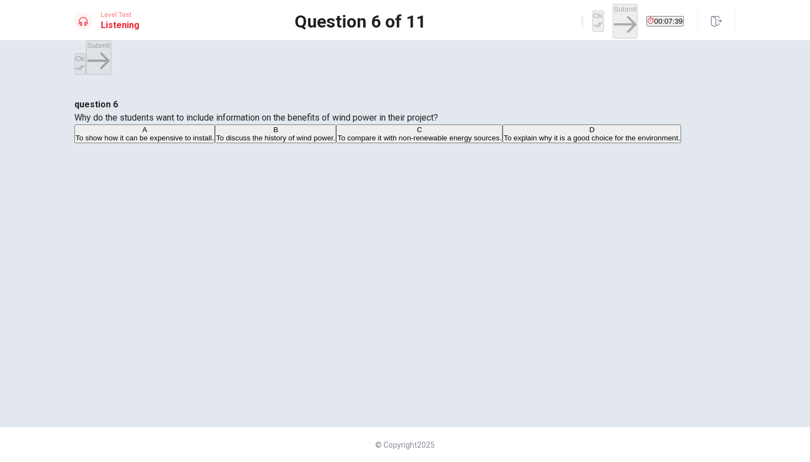
click at [504, 142] on span "To explain why it is a good choice for the environment." at bounding box center [592, 138] width 176 height 8
click at [592, 26] on button "Ok" at bounding box center [598, 20] width 12 height 21
click at [613, 25] on button "Submit" at bounding box center [625, 21] width 25 height 35
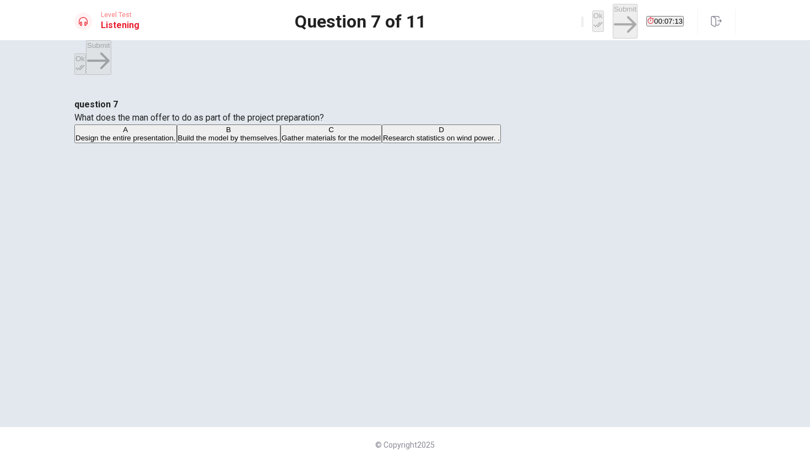
click at [279, 142] on span "Build the model by themselves." at bounding box center [228, 138] width 101 height 8
click at [592, 15] on button "Ok" at bounding box center [598, 20] width 12 height 21
click at [613, 15] on button "Submit" at bounding box center [625, 21] width 25 height 35
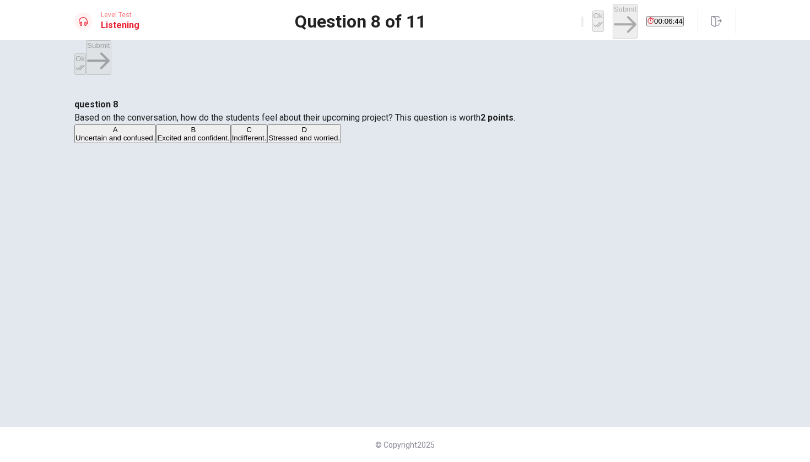
click at [229, 142] on span "Excited and confident." at bounding box center [193, 138] width 72 height 8
click at [592, 20] on button "Ok" at bounding box center [598, 20] width 12 height 21
click at [613, 16] on button "Submit" at bounding box center [625, 21] width 25 height 35
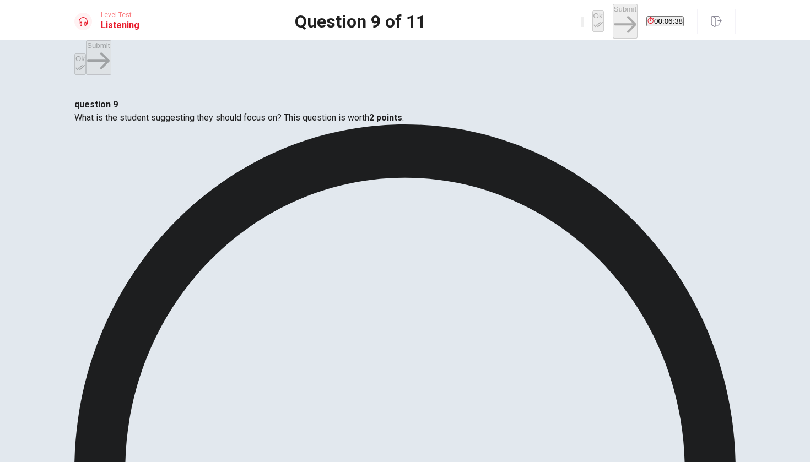
click at [555, 146] on icon at bounding box center [404, 455] width 661 height 661
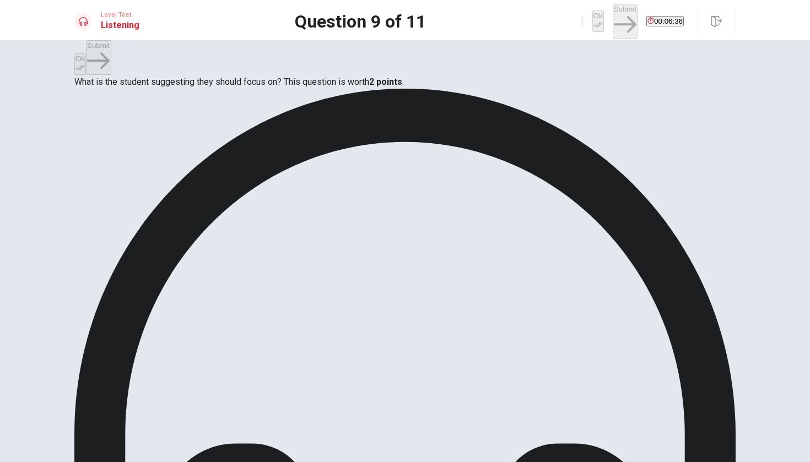
scroll to position [35, 0]
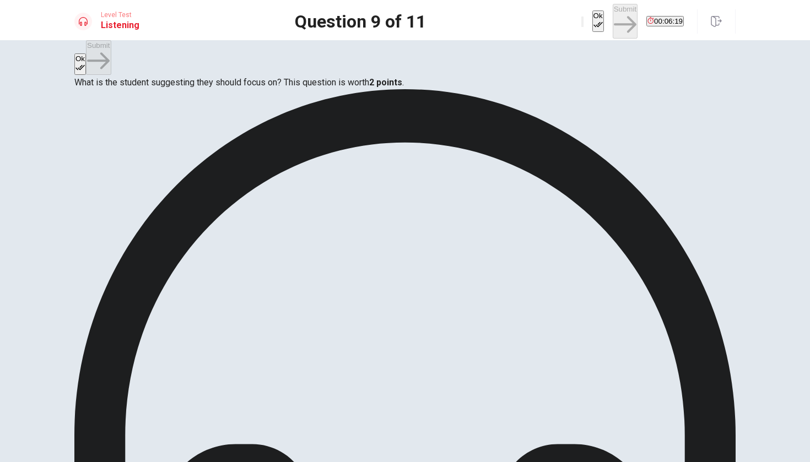
click at [592, 15] on button "Ok" at bounding box center [598, 20] width 12 height 21
click at [613, 17] on button "Submit" at bounding box center [625, 21] width 25 height 35
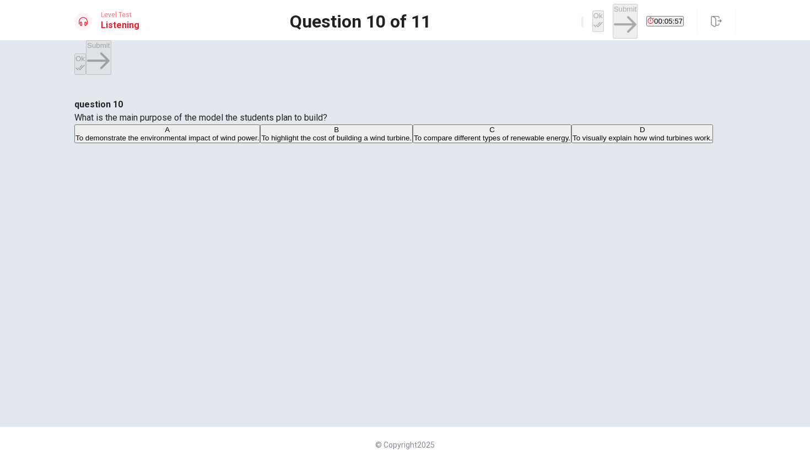
click at [259, 139] on span "To demonstrate the environmental impact of wind power." at bounding box center [166, 138] width 183 height 8
click at [581, 27] on div "Ok Submit 00:05:56" at bounding box center [632, 21] width 102 height 35
click at [592, 25] on button "Ok" at bounding box center [598, 20] width 12 height 21
click at [613, 8] on button "Submit" at bounding box center [625, 21] width 25 height 35
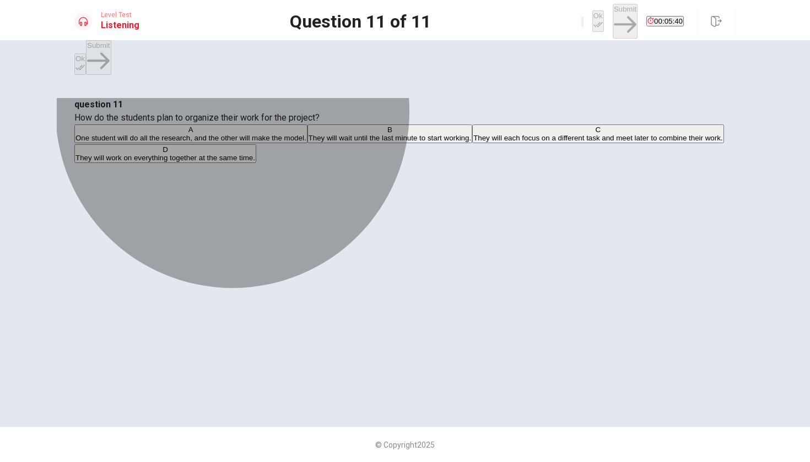
click at [306, 137] on span "One student will do all the research, and the other will make the model." at bounding box center [190, 138] width 231 height 8
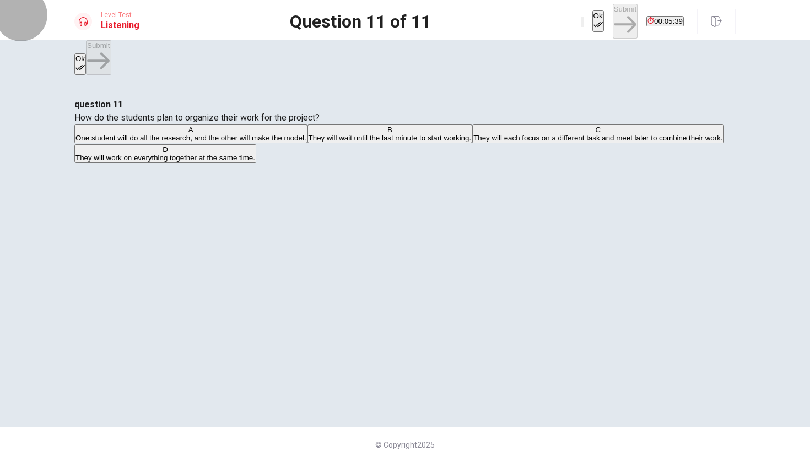
click at [592, 23] on button "Ok" at bounding box center [598, 20] width 12 height 21
click at [613, 23] on button "Submit" at bounding box center [625, 21] width 25 height 35
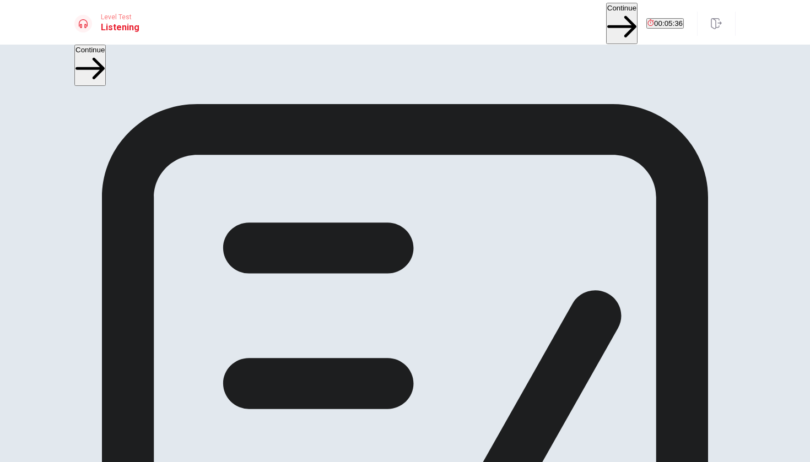
click at [606, 23] on button "Continue" at bounding box center [621, 23] width 31 height 41
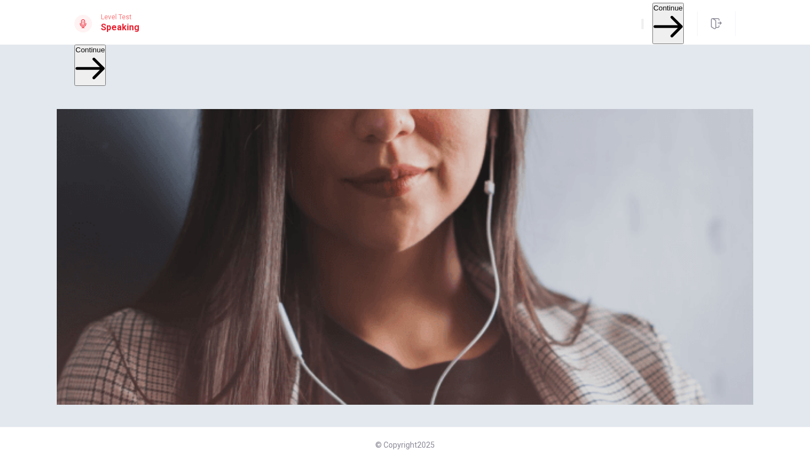
scroll to position [0, 0]
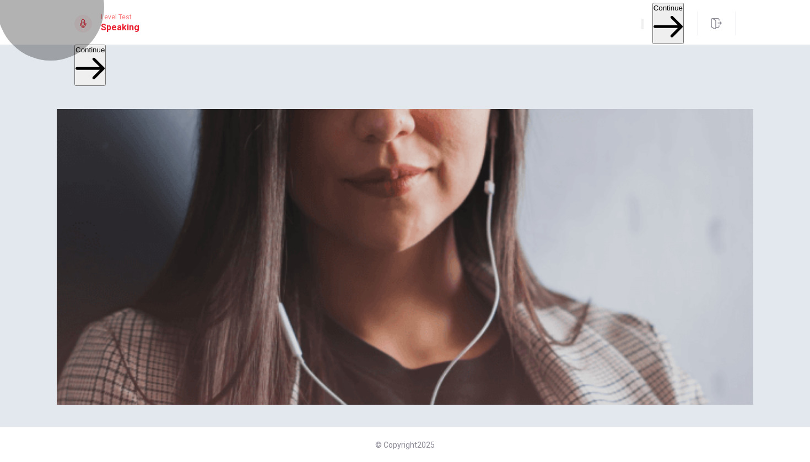
click at [668, 15] on button "Continue" at bounding box center [667, 23] width 31 height 41
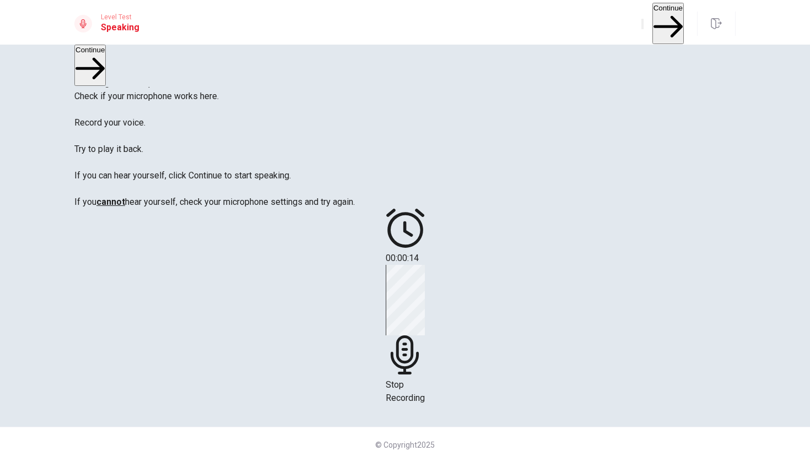
scroll to position [99, 0]
click at [425, 336] on icon at bounding box center [405, 355] width 39 height 39
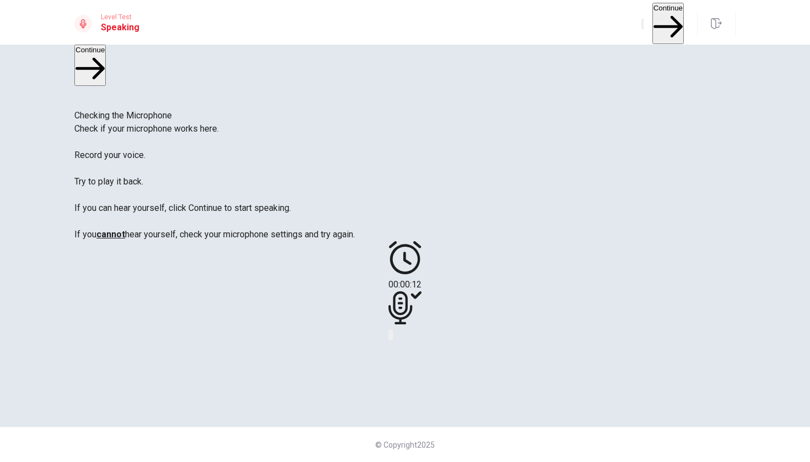
click at [393, 330] on button "Play Audio" at bounding box center [392, 335] width 2 height 10
click at [421, 291] on div at bounding box center [404, 309] width 33 height 37
click at [392, 338] on icon "Pause Audio" at bounding box center [392, 338] width 0 height 0
click at [403, 338] on icon "Record Again" at bounding box center [396, 344] width 13 height 13
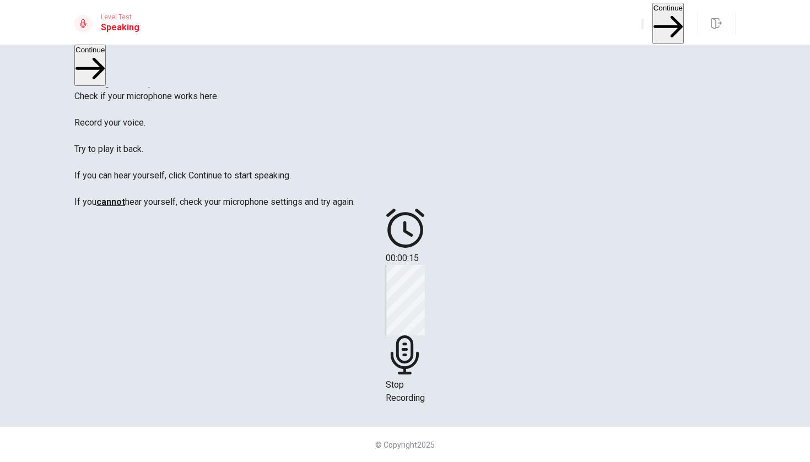
click at [425, 380] on span "Stop Recording" at bounding box center [405, 392] width 39 height 24
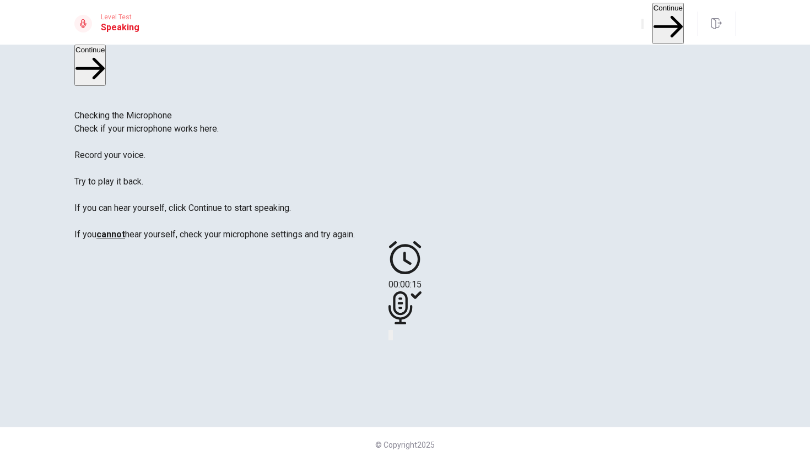
click at [421, 291] on div at bounding box center [404, 309] width 33 height 37
click at [390, 338] on icon "Record Again" at bounding box center [390, 338] width 0 height 0
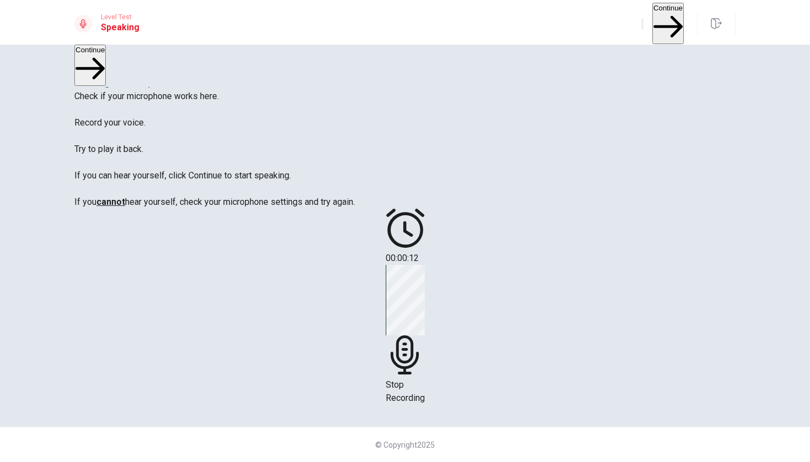
click at [425, 265] on div "Stop Recording" at bounding box center [405, 335] width 39 height 140
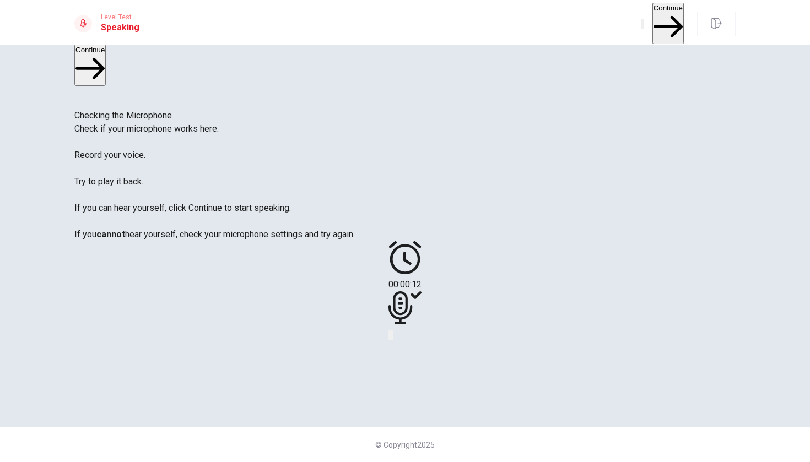
click at [421, 328] on div at bounding box center [404, 334] width 33 height 13
click at [403, 338] on icon "Play Audio" at bounding box center [398, 344] width 10 height 13
click at [654, 24] on button "Continue" at bounding box center [667, 23] width 31 height 41
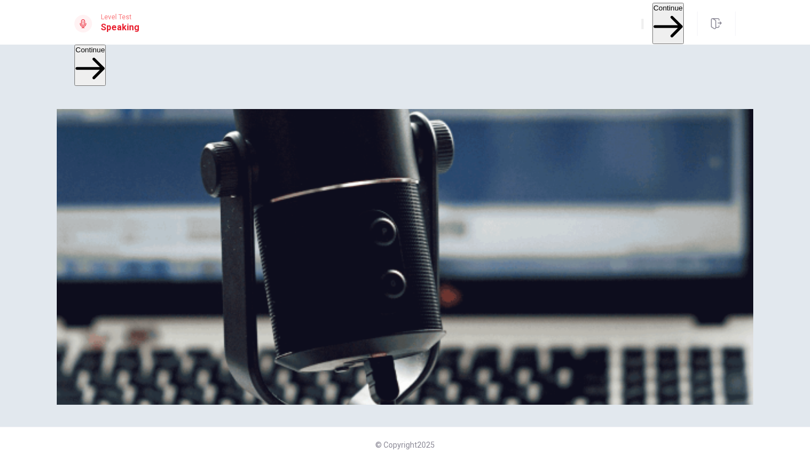
click at [652, 29] on button "Continue" at bounding box center [667, 23] width 31 height 41
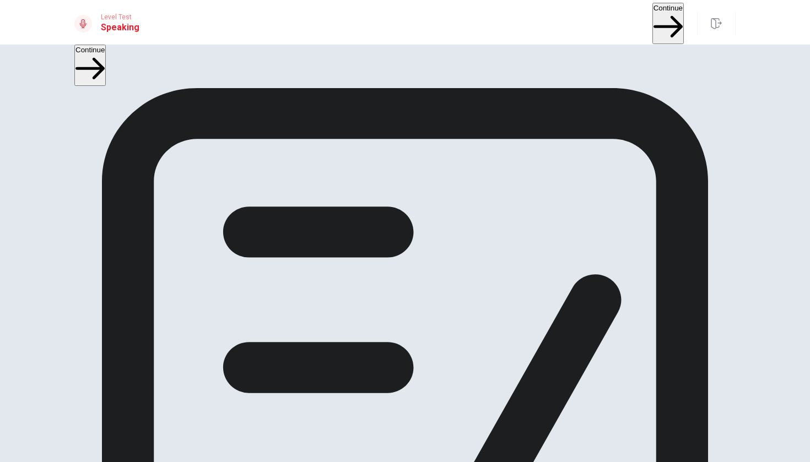
scroll to position [0, 0]
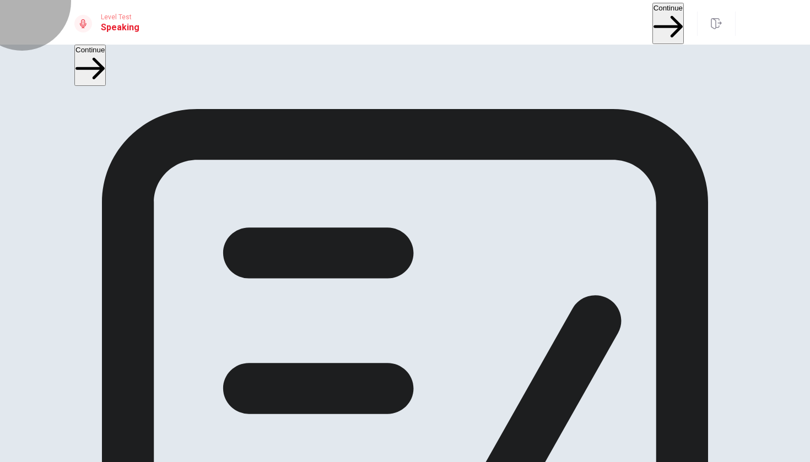
click at [652, 9] on button "Continue" at bounding box center [667, 23] width 31 height 41
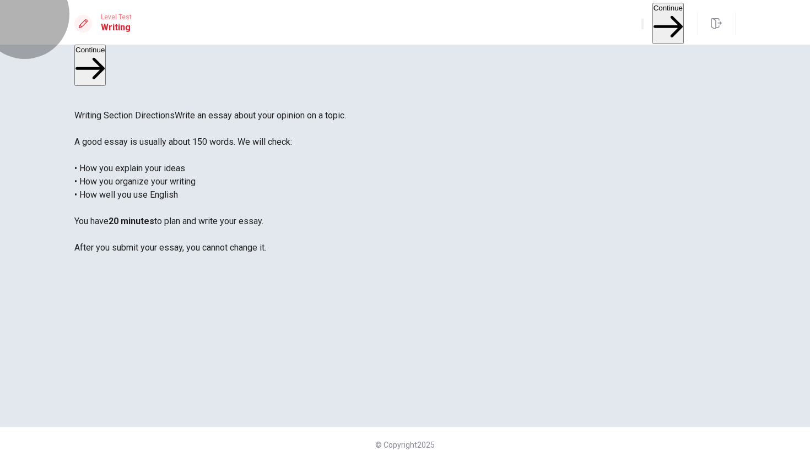
click at [652, 23] on button "Continue" at bounding box center [667, 23] width 31 height 41
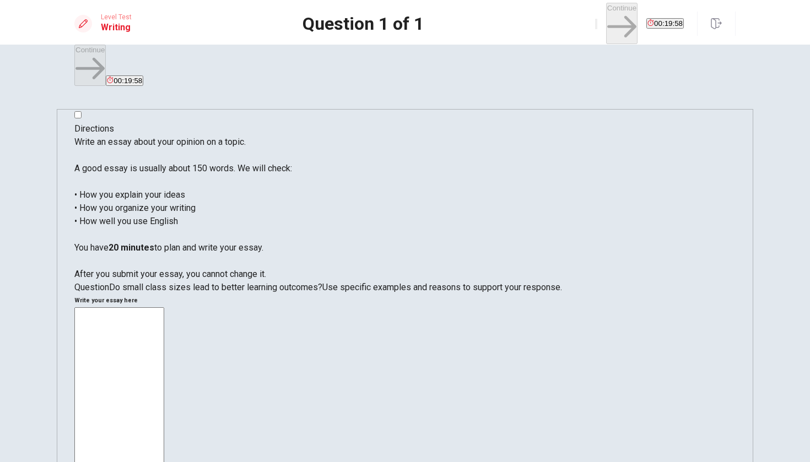
click at [164, 307] on textarea at bounding box center [119, 459] width 90 height 305
type textarea "i"
type textarea "ㅑ"
type textarea "i"
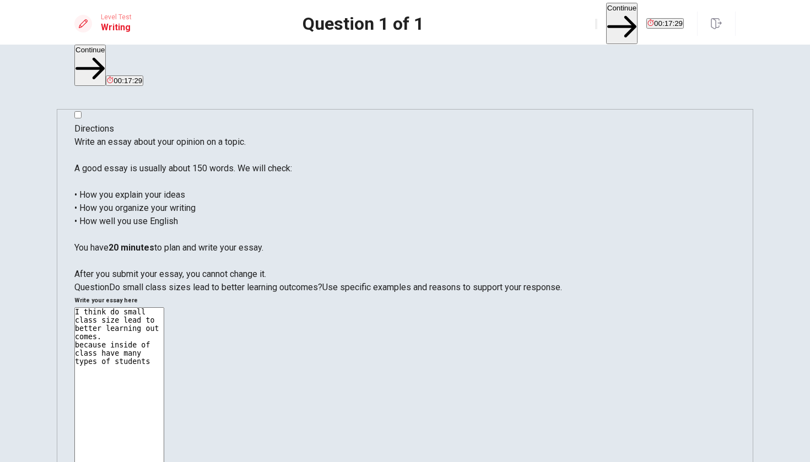
click at [164, 307] on textarea "I think do small class size lead to better learning out comes. because inside o…" at bounding box center [119, 459] width 90 height 305
type textarea "I think do small class size lead to better learning out comes. because inside o…"
click at [605, 4] on div "Level Test Writing Question 1 of 1 Continue 00:15:54" at bounding box center [405, 22] width 810 height 45
click at [606, 26] on button "Continue" at bounding box center [621, 23] width 31 height 41
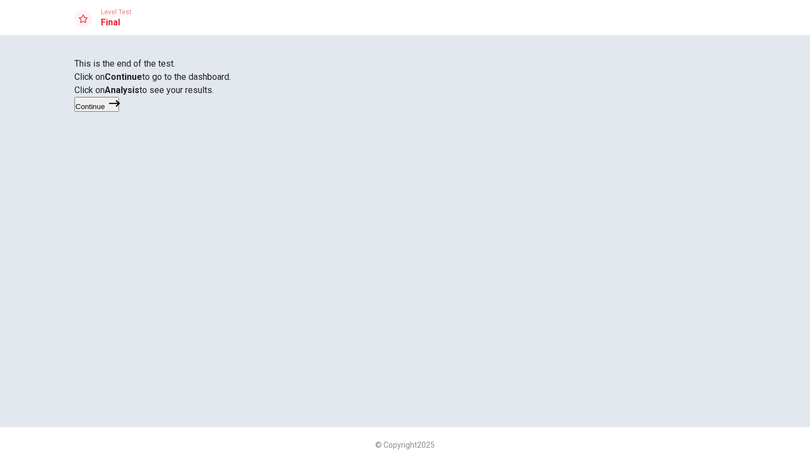
click at [119, 112] on button "Continue" at bounding box center [96, 104] width 45 height 15
